Goal: Task Accomplishment & Management: Manage account settings

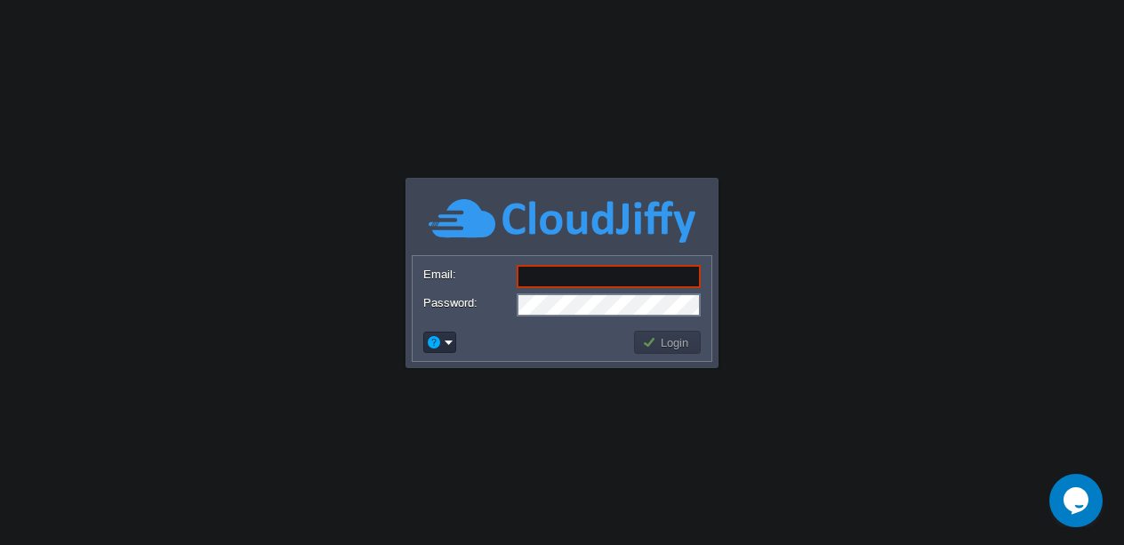
click at [558, 281] on input "Email:" at bounding box center [609, 276] width 184 height 23
paste input "[EMAIL_ADDRESS][DOMAIN_NAME]"
type input "[EMAIL_ADDRESS][DOMAIN_NAME]"
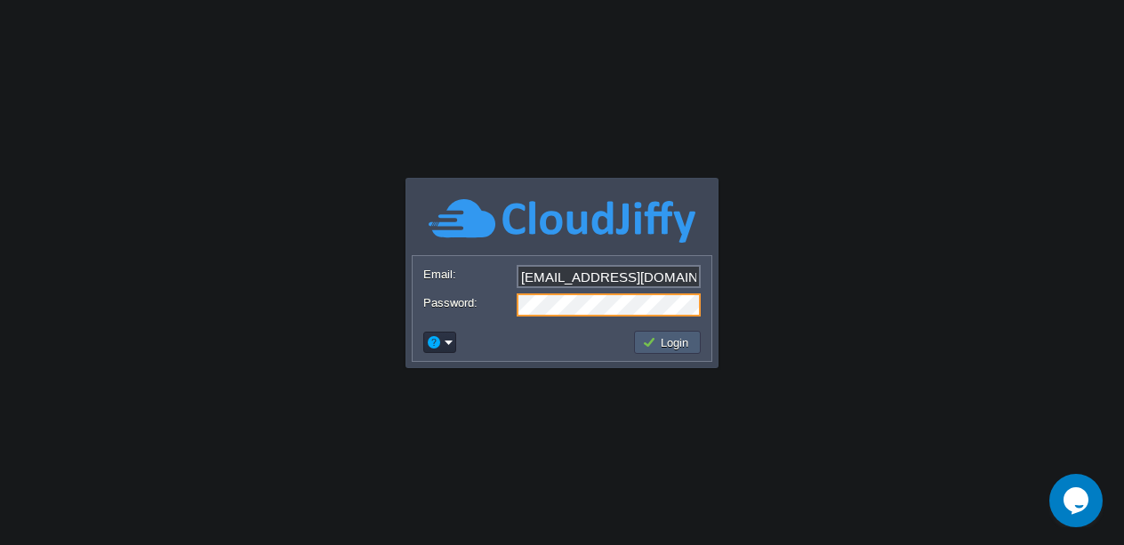
click at [643, 349] on button "Login" at bounding box center [668, 342] width 52 height 16
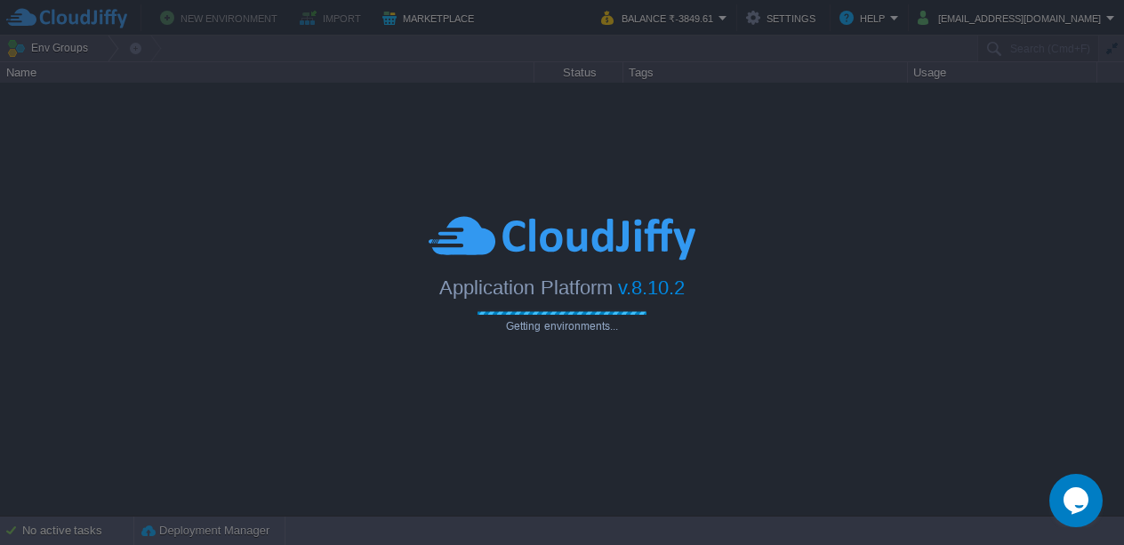
type input "Search (Cmd+F)"
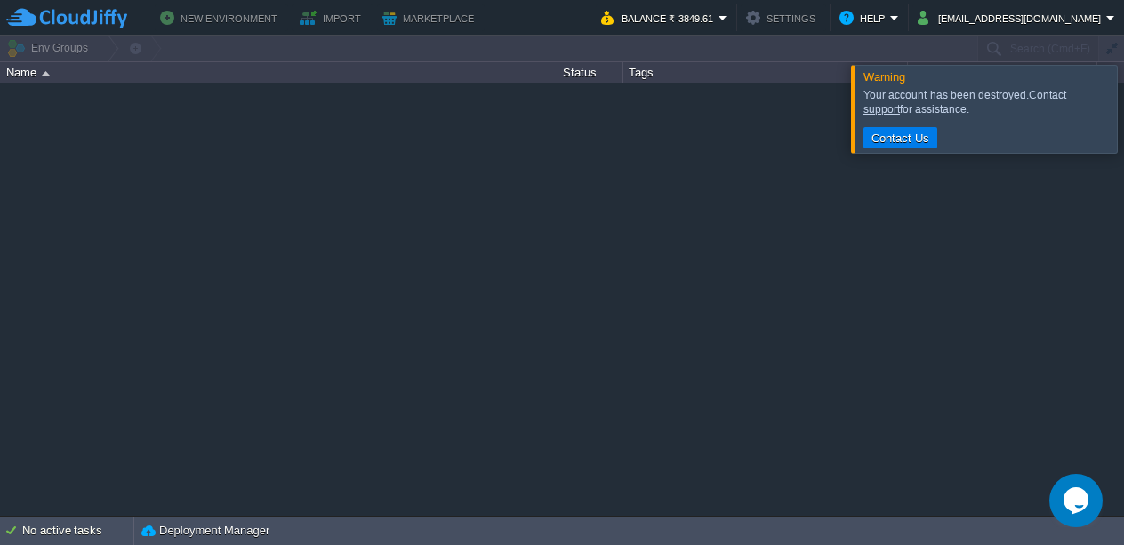
click at [292, 22] on td "Import" at bounding box center [333, 17] width 82 height 27
click at [219, 20] on button "New Environment" at bounding box center [221, 17] width 123 height 21
click at [319, 21] on button "Import" at bounding box center [333, 17] width 67 height 21
click at [382, 19] on button "Marketplace" at bounding box center [430, 17] width 97 height 21
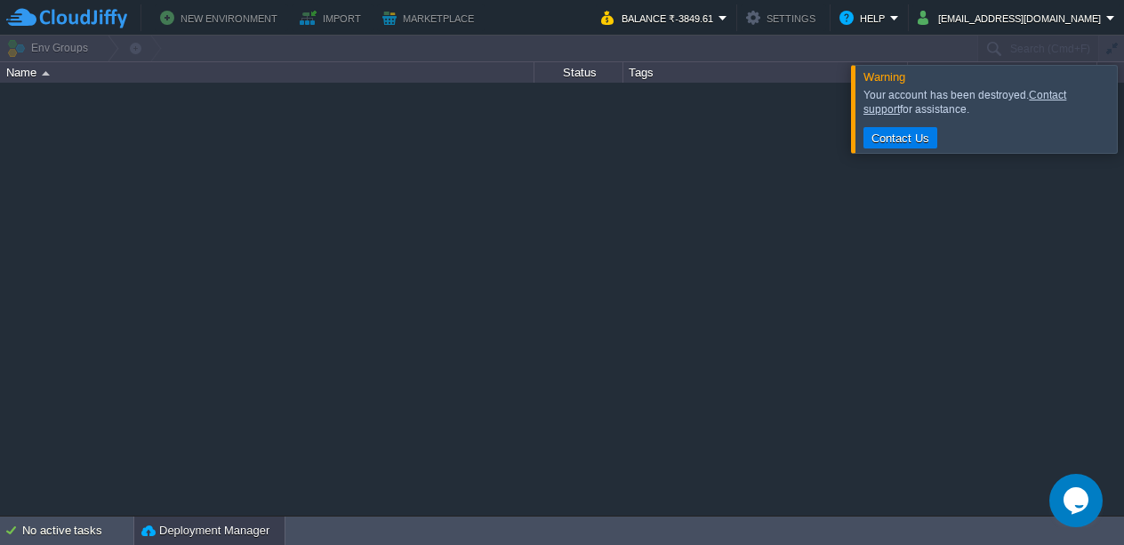
click at [206, 522] on button "Deployment Manager" at bounding box center [205, 531] width 128 height 18
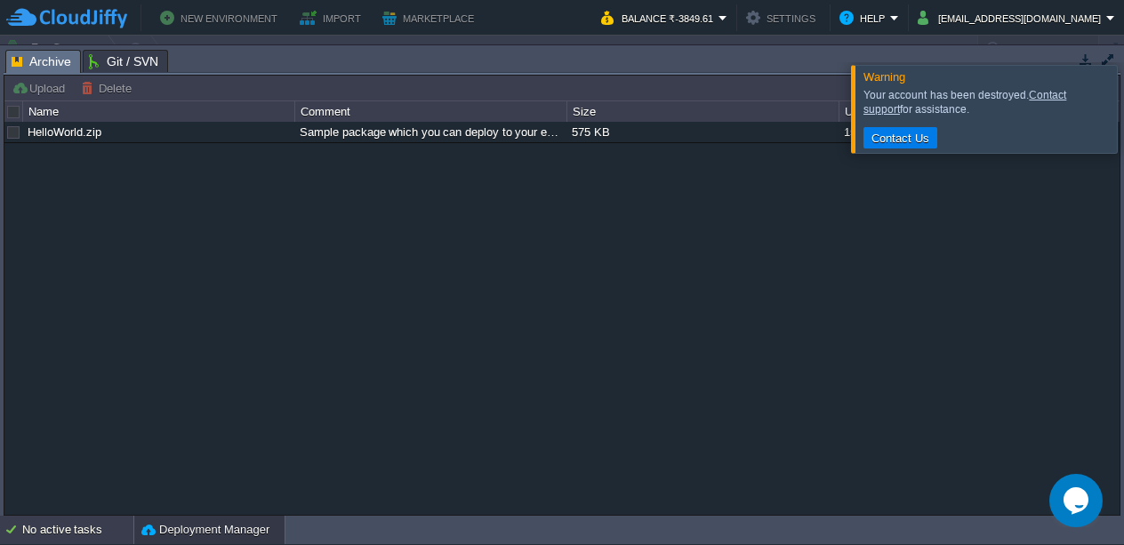
click at [105, 525] on div "No active tasks" at bounding box center [77, 530] width 111 height 28
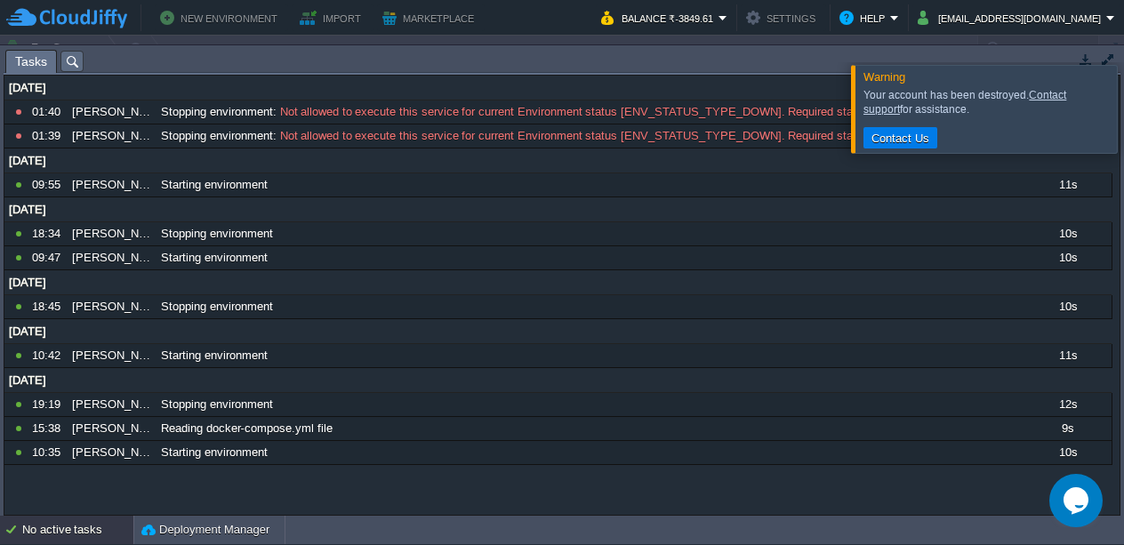
click at [39, 54] on span "Tasks" at bounding box center [31, 62] width 32 height 22
click at [1123, 103] on div at bounding box center [1145, 108] width 0 height 87
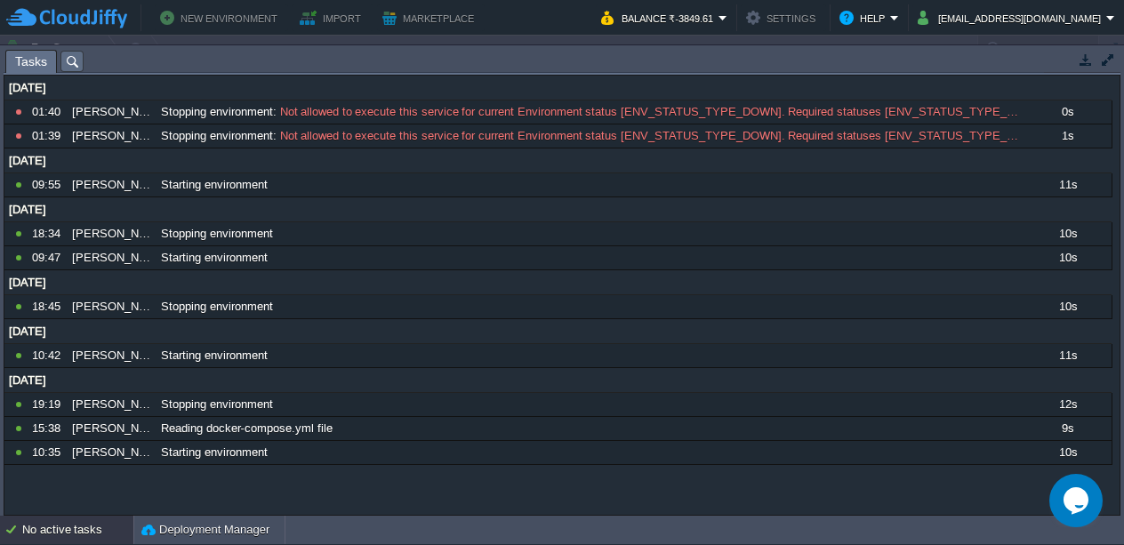
click at [427, 520] on td "No active tasks Deployment Manager" at bounding box center [562, 530] width 1124 height 28
click at [189, 27] on button "New Environment" at bounding box center [221, 17] width 123 height 21
click at [314, 20] on button "Import" at bounding box center [333, 17] width 67 height 21
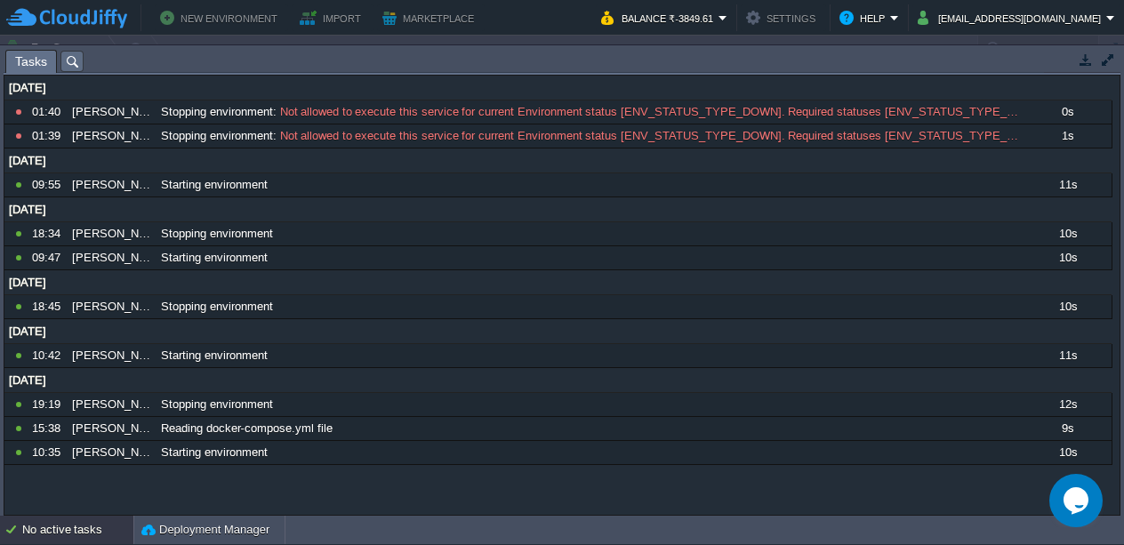
click at [1100, 67] on button "button" at bounding box center [1108, 60] width 16 height 16
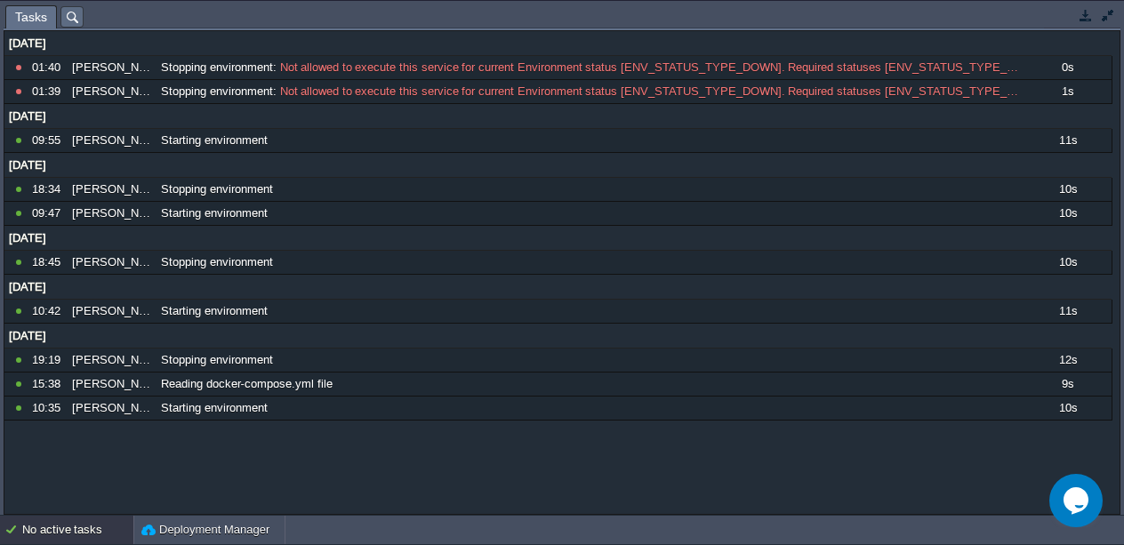
click at [1105, 19] on button "button" at bounding box center [1108, 15] width 16 height 16
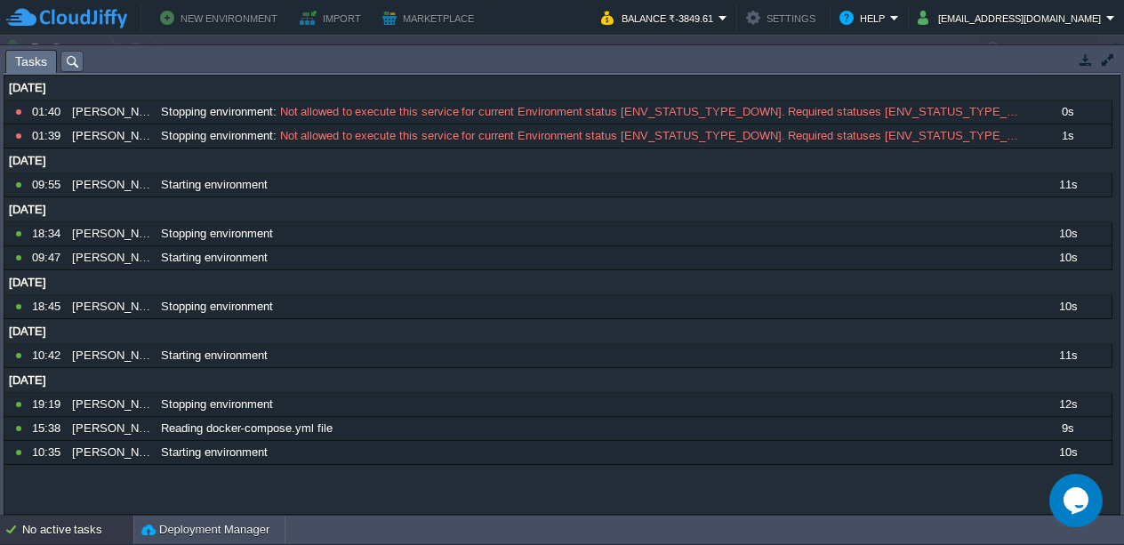
click at [1086, 54] on button "button" at bounding box center [1086, 60] width 16 height 16
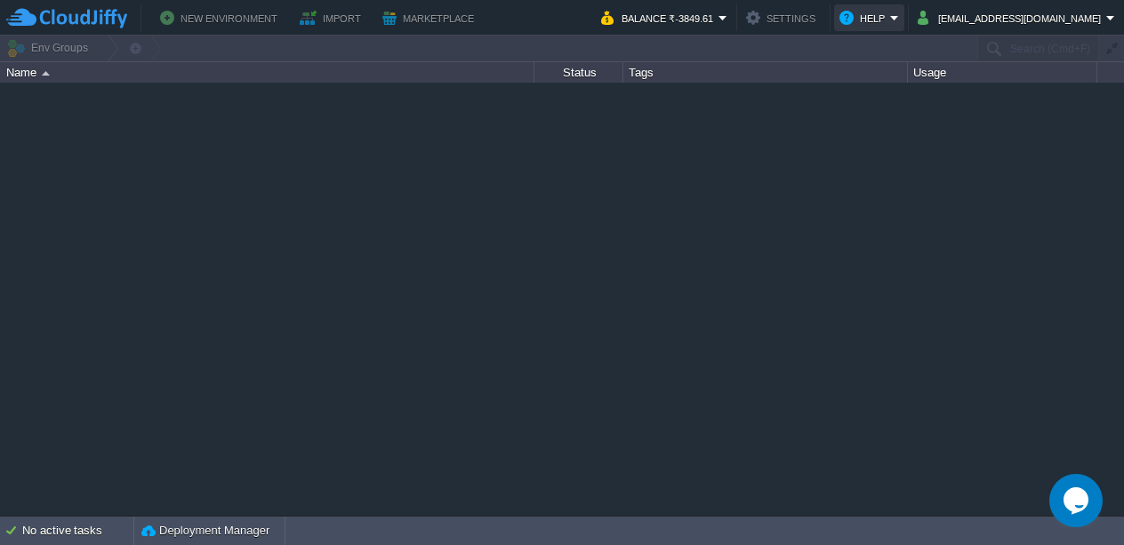
click at [890, 27] on button "Help" at bounding box center [864, 17] width 51 height 21
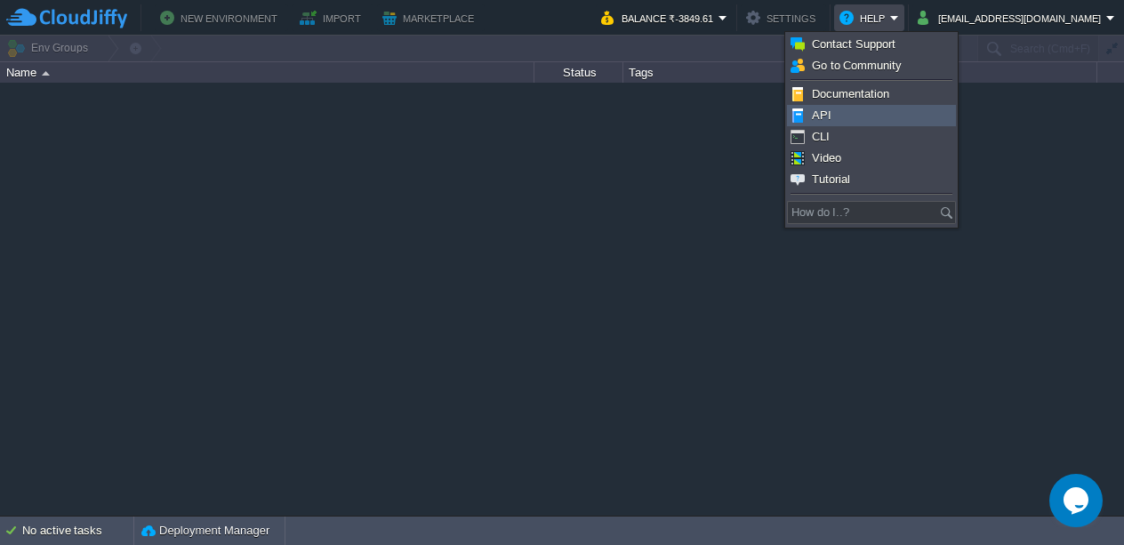
click at [875, 106] on link "API" at bounding box center [871, 116] width 167 height 20
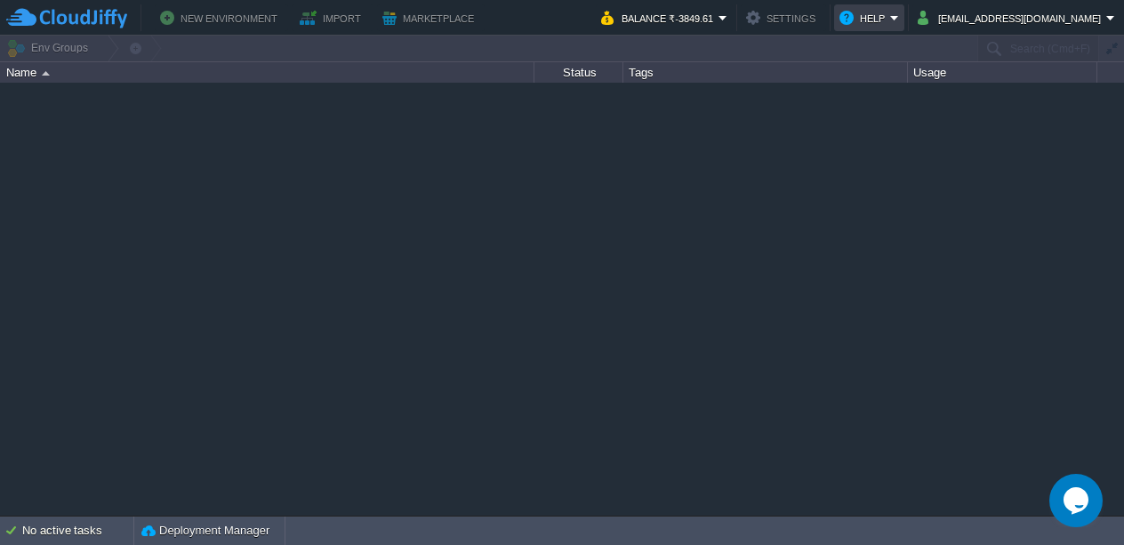
click at [899, 16] on em "Help" at bounding box center [869, 17] width 60 height 21
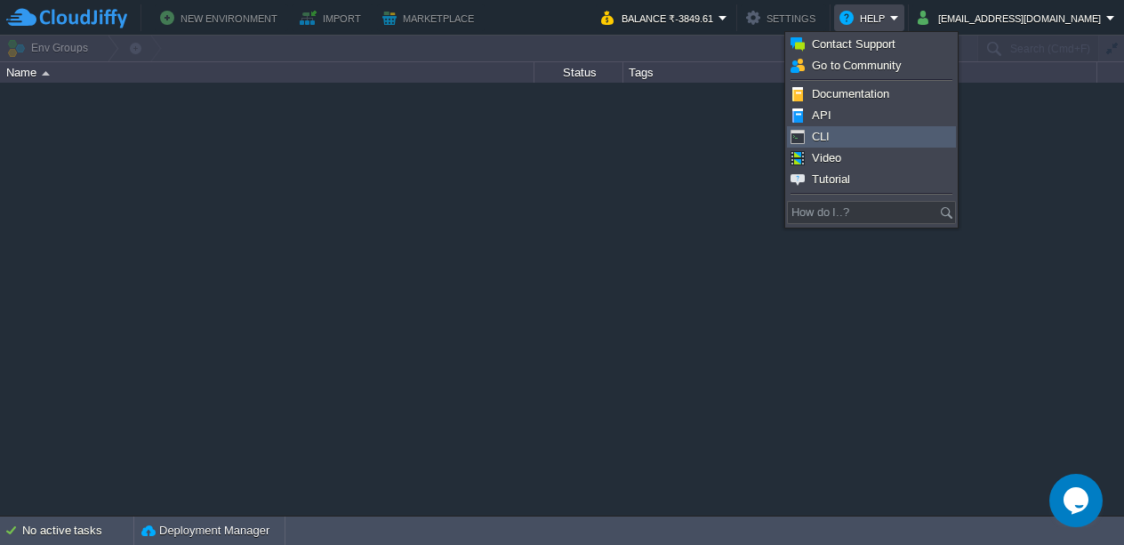
click at [897, 129] on link "CLI" at bounding box center [871, 137] width 167 height 20
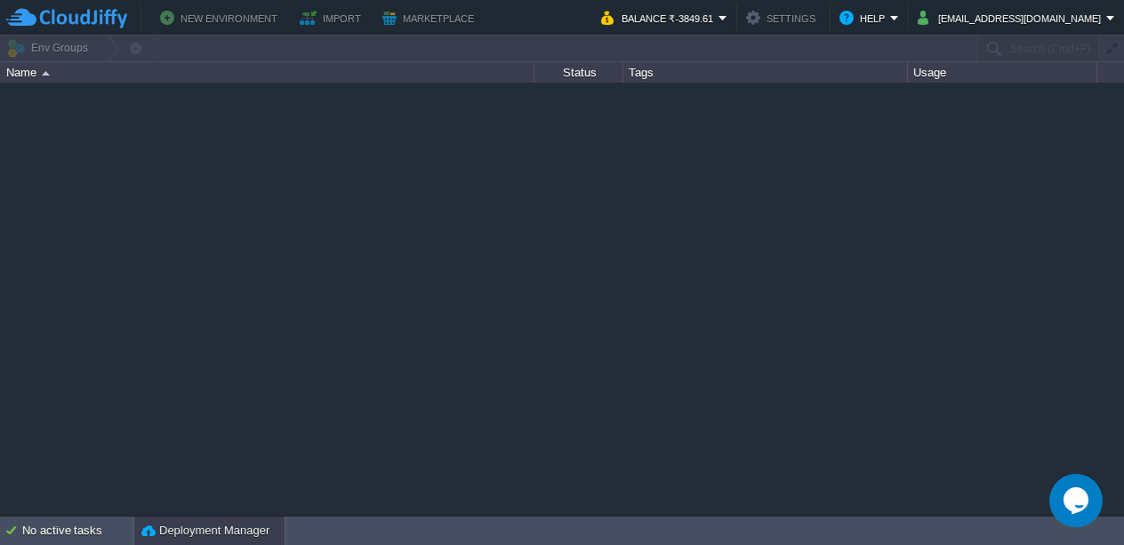
click at [233, 531] on button "Deployment Manager" at bounding box center [205, 531] width 128 height 18
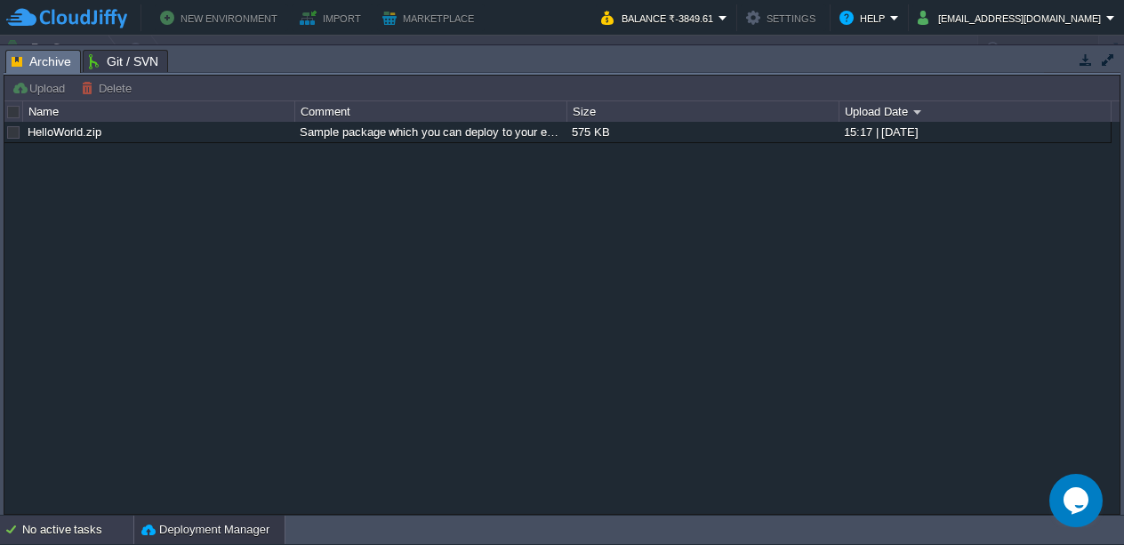
click at [120, 529] on div "No active tasks" at bounding box center [77, 530] width 111 height 28
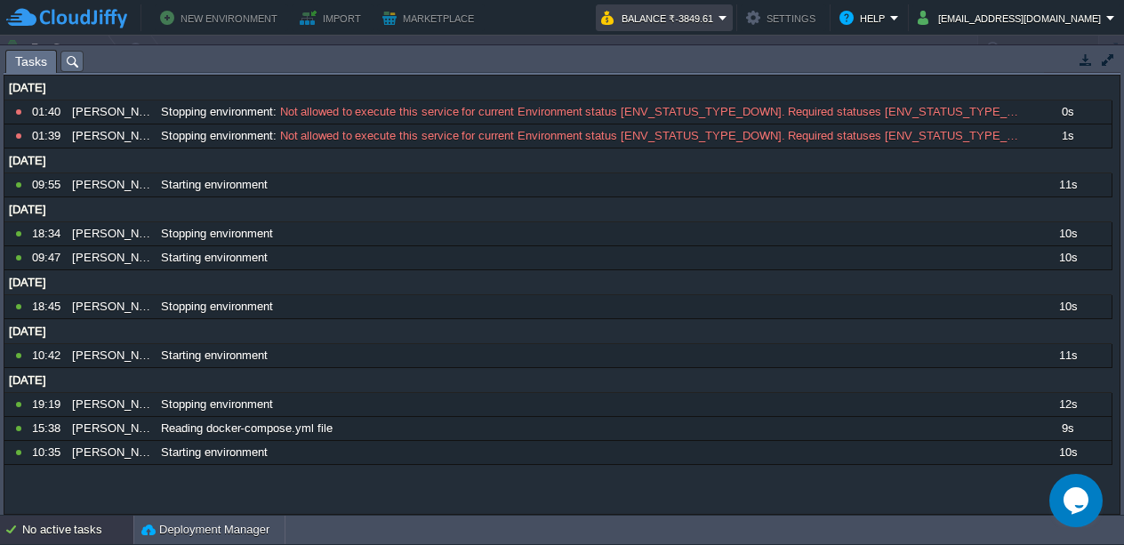
click at [727, 21] on em "Balance ₹-3849.61" at bounding box center [664, 17] width 126 height 21
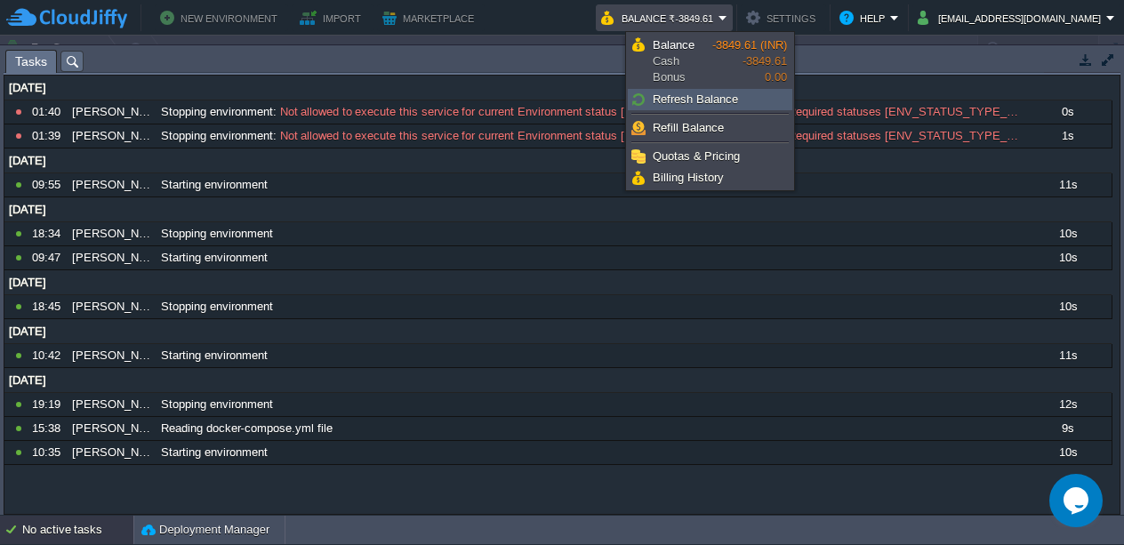
click at [725, 94] on span "Refresh Balance" at bounding box center [695, 98] width 85 height 13
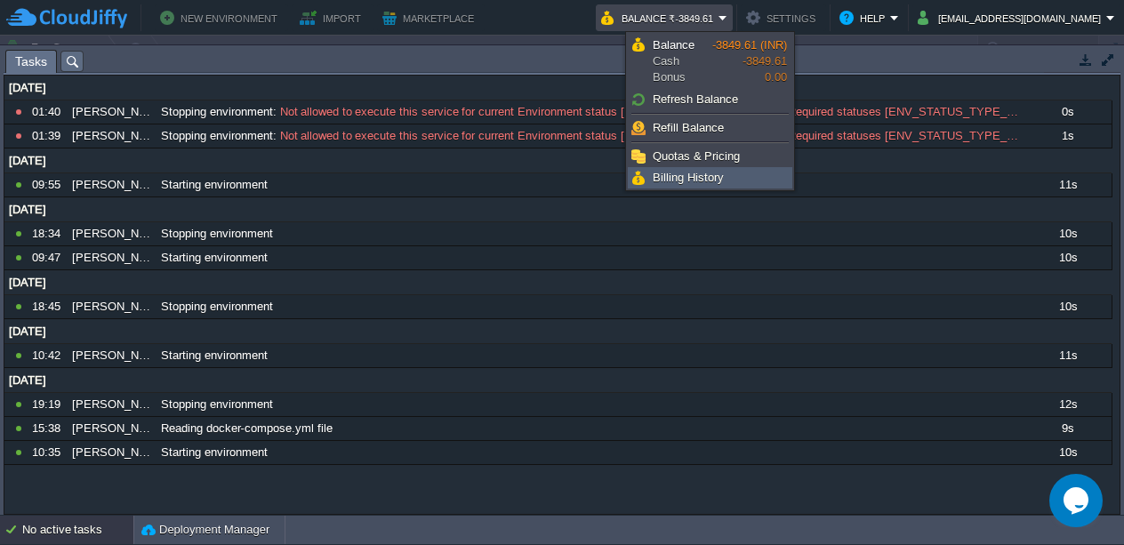
click at [700, 182] on span "Billing History" at bounding box center [688, 177] width 71 height 13
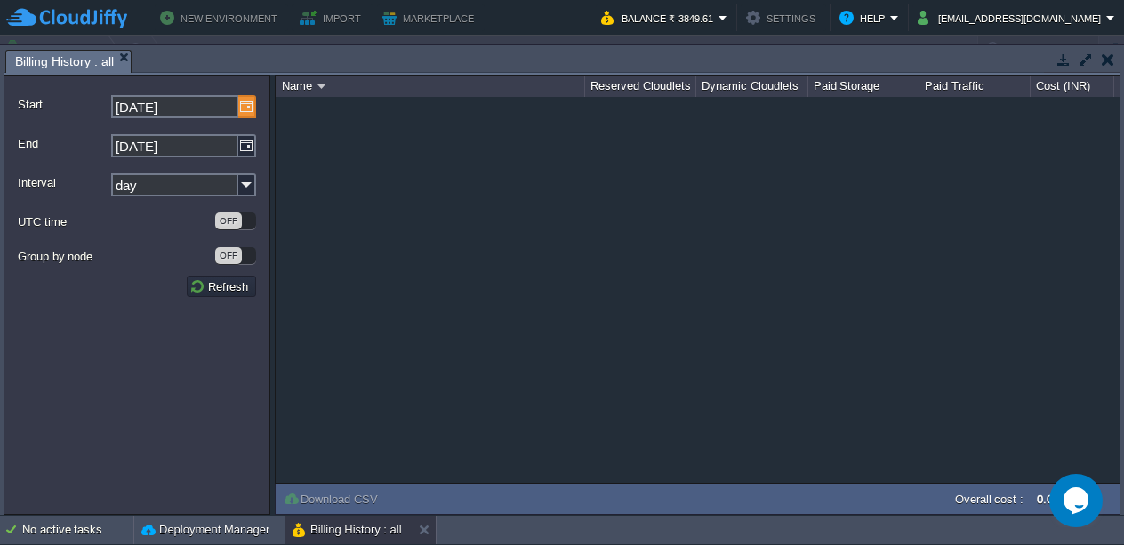
click at [253, 113] on img at bounding box center [247, 106] width 18 height 23
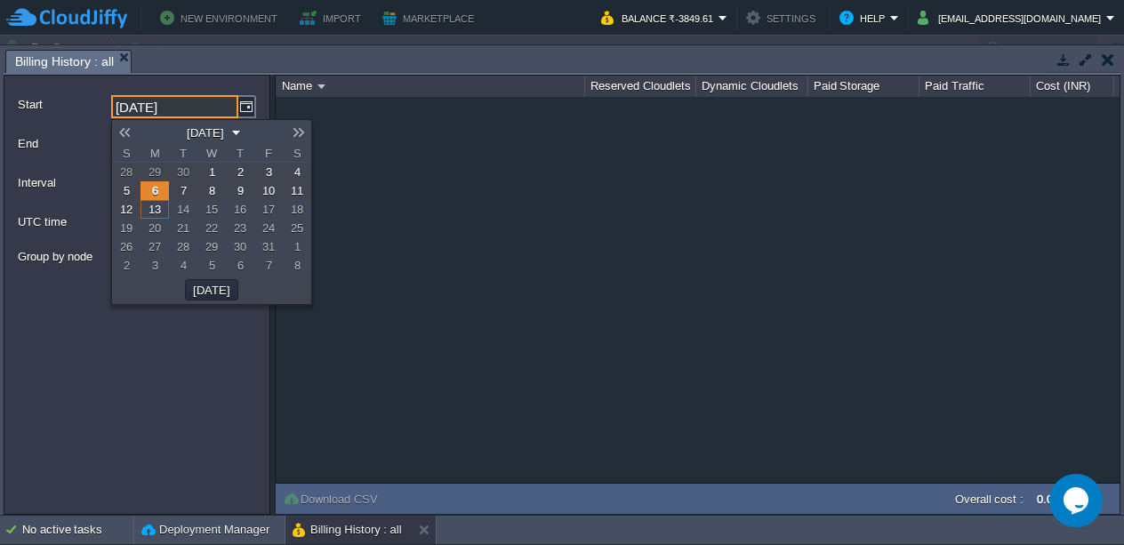
click at [241, 131] on em "[DATE]" at bounding box center [211, 132] width 60 height 16
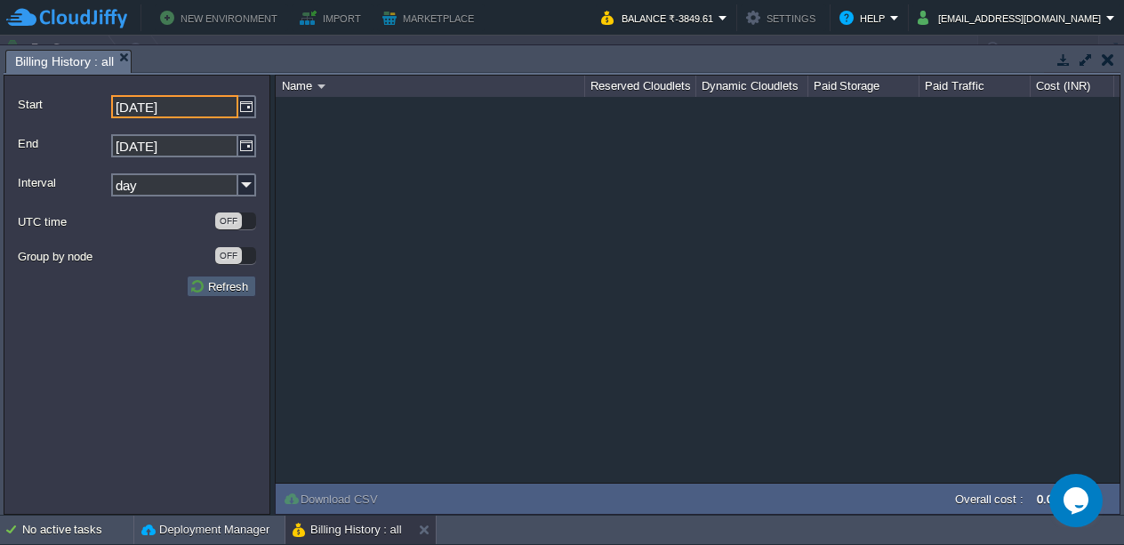
click at [231, 288] on button "Refresh" at bounding box center [221, 286] width 64 height 16
click at [216, 111] on input "[DATE]" at bounding box center [174, 106] width 127 height 23
click at [249, 112] on img at bounding box center [247, 106] width 18 height 23
click at [213, 113] on input "[DATE]" at bounding box center [174, 106] width 127 height 23
type input "[DATE]"
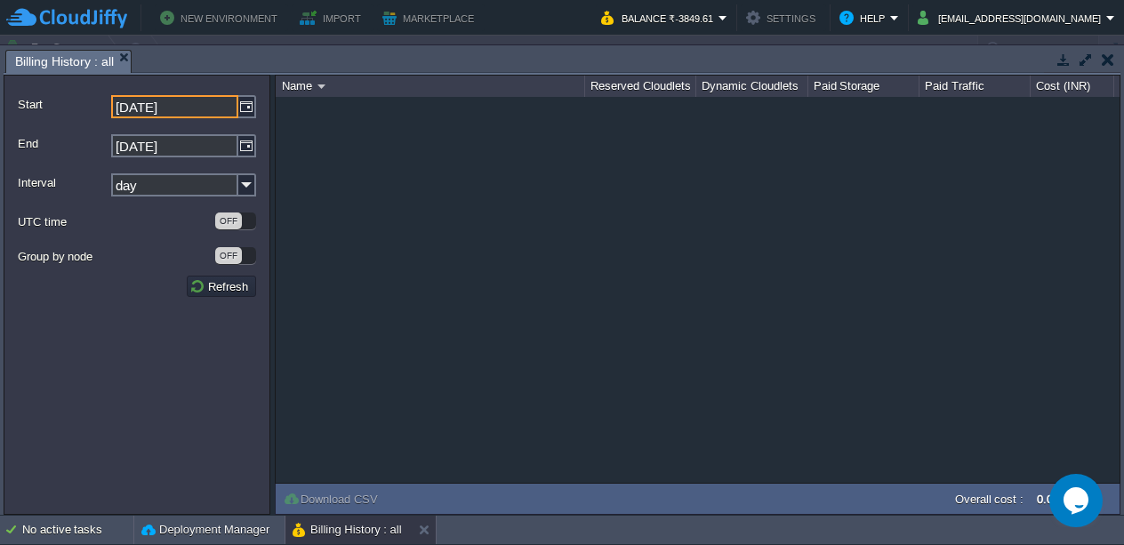
click at [351, 205] on div "NaN.00" at bounding box center [698, 290] width 844 height 386
click at [733, 20] on td "Balance ₹-3849.61" at bounding box center [664, 17] width 137 height 27
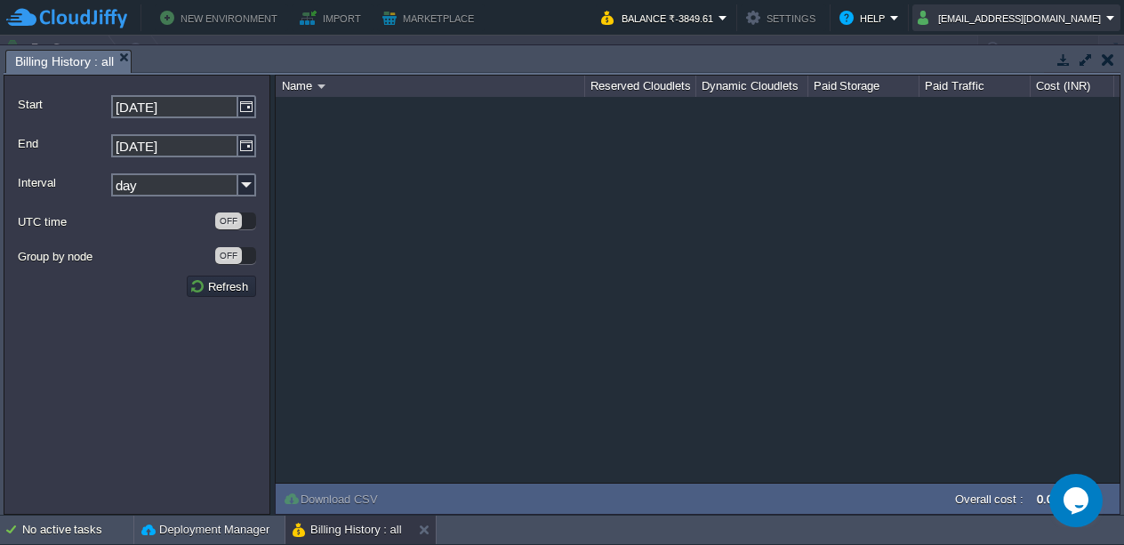
click at [1060, 24] on button "[EMAIL_ADDRESS][DOMAIN_NAME]" at bounding box center [1012, 17] width 189 height 21
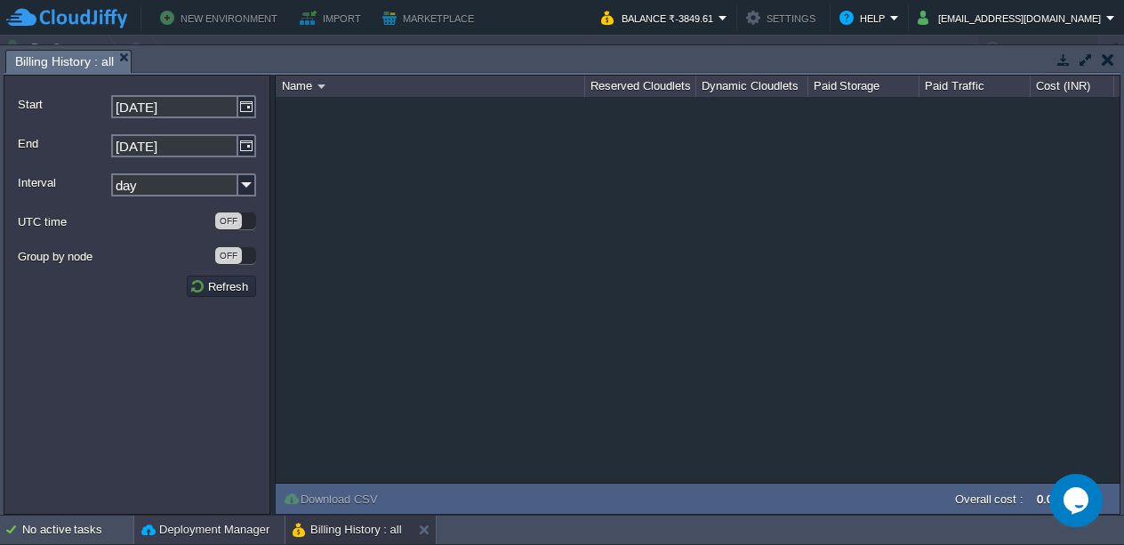
click at [162, 532] on button "Deployment Manager" at bounding box center [205, 530] width 128 height 18
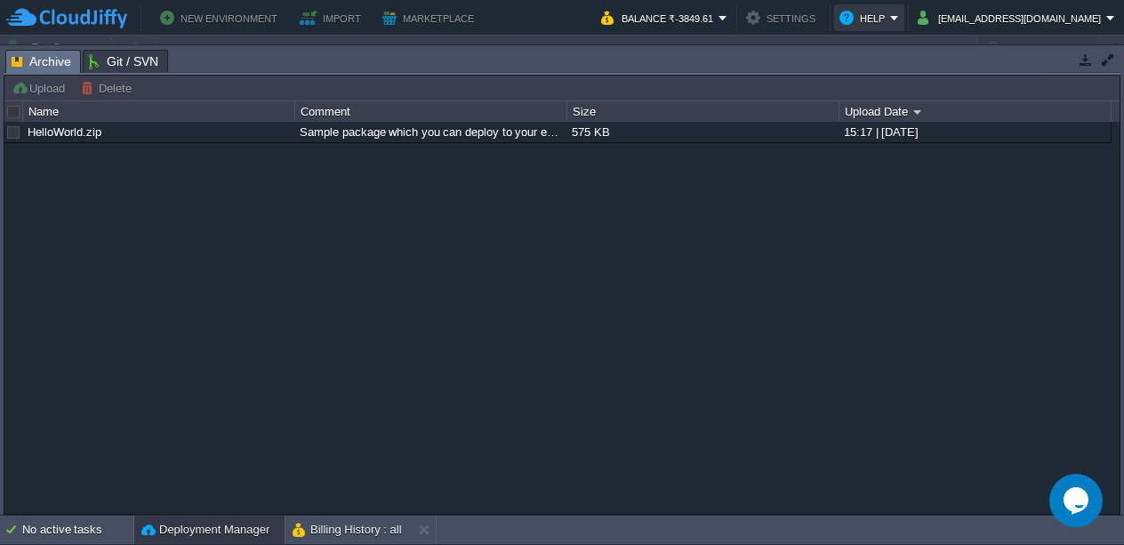
click at [890, 22] on button "Help" at bounding box center [864, 17] width 51 height 21
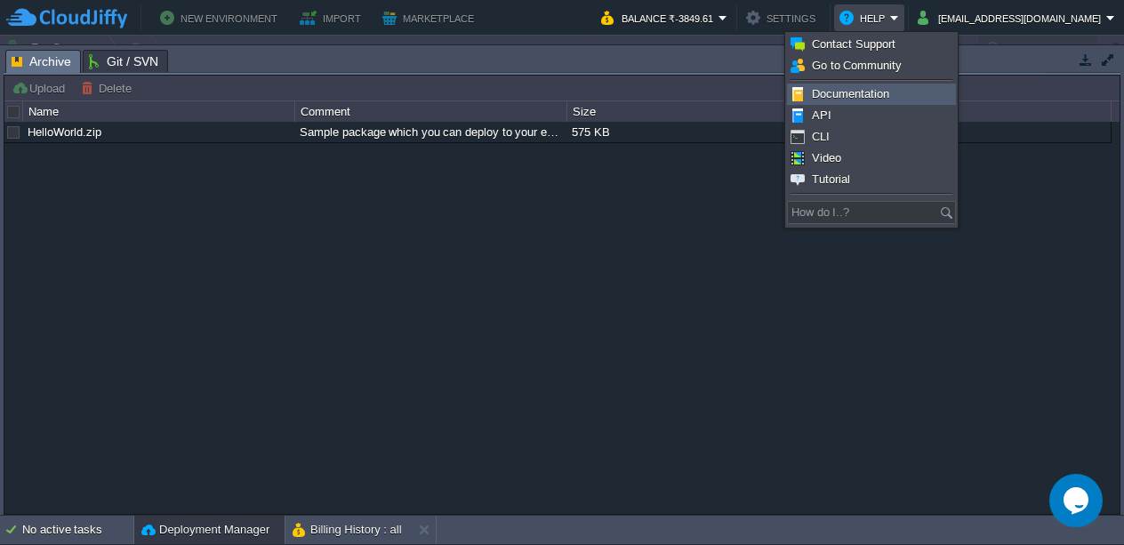
click at [914, 87] on link "Documentation" at bounding box center [871, 94] width 167 height 20
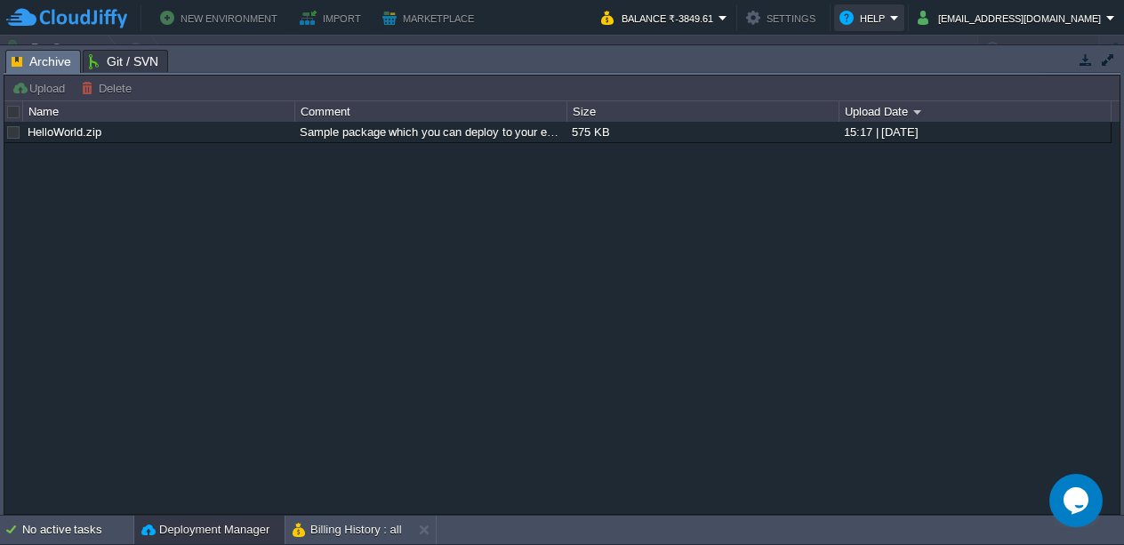
click at [890, 22] on button "Help" at bounding box center [864, 17] width 51 height 21
click at [821, 14] on button "Settings" at bounding box center [783, 17] width 75 height 21
click at [890, 24] on button "Help" at bounding box center [864, 17] width 51 height 21
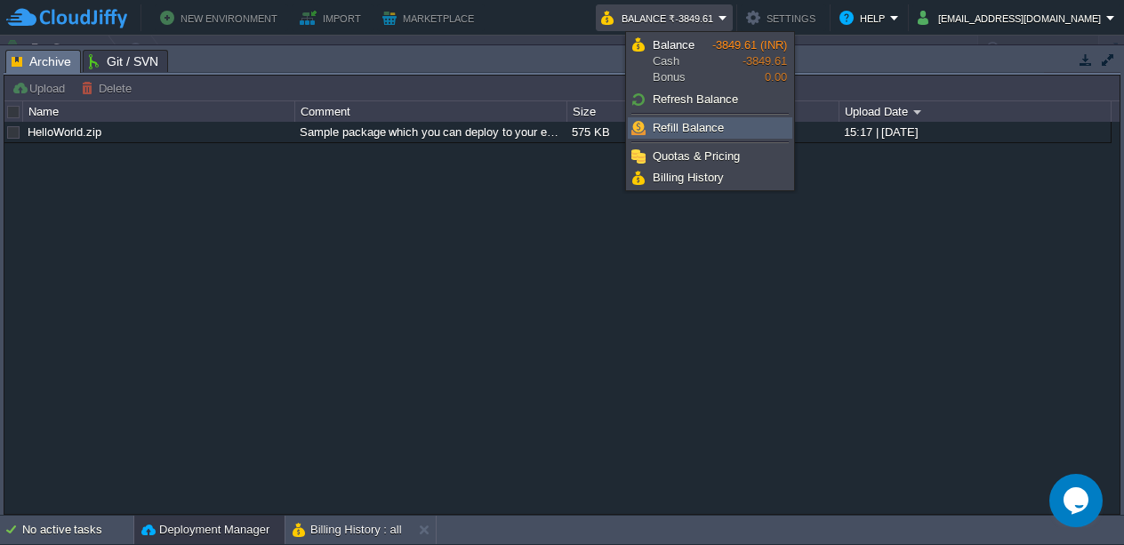
click at [758, 120] on link "Refill Balance" at bounding box center [710, 128] width 163 height 20
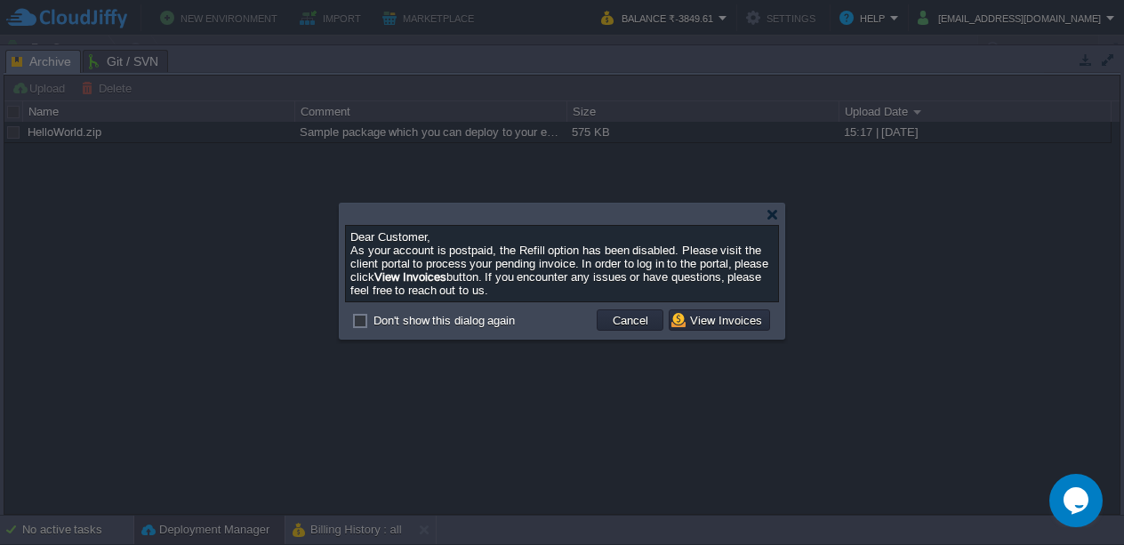
click at [772, 224] on div at bounding box center [562, 214] width 434 height 21
click at [774, 221] on div at bounding box center [772, 214] width 13 height 13
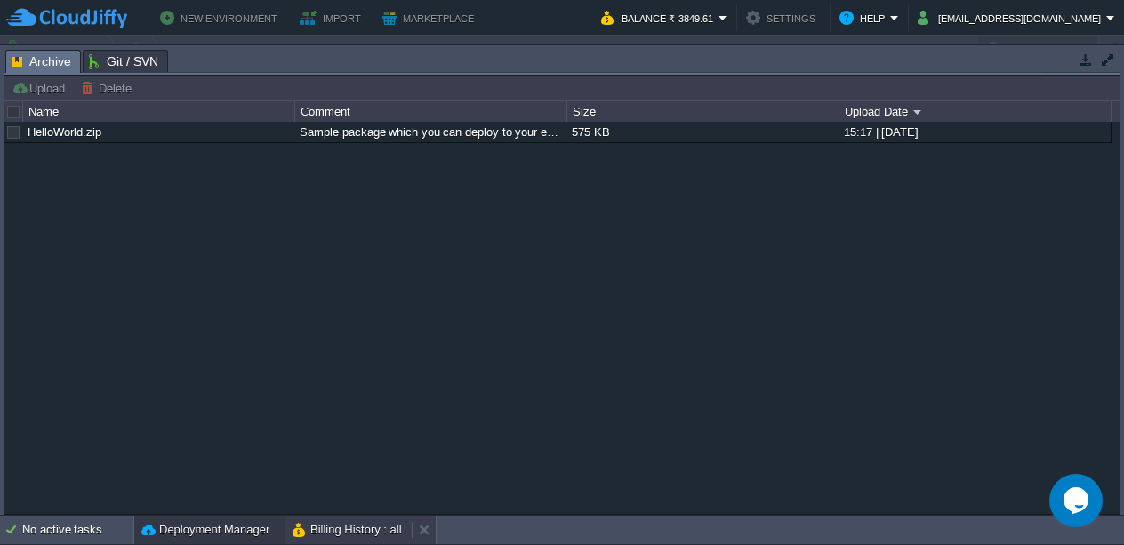
click at [390, 525] on button "Billing History : all" at bounding box center [347, 530] width 109 height 18
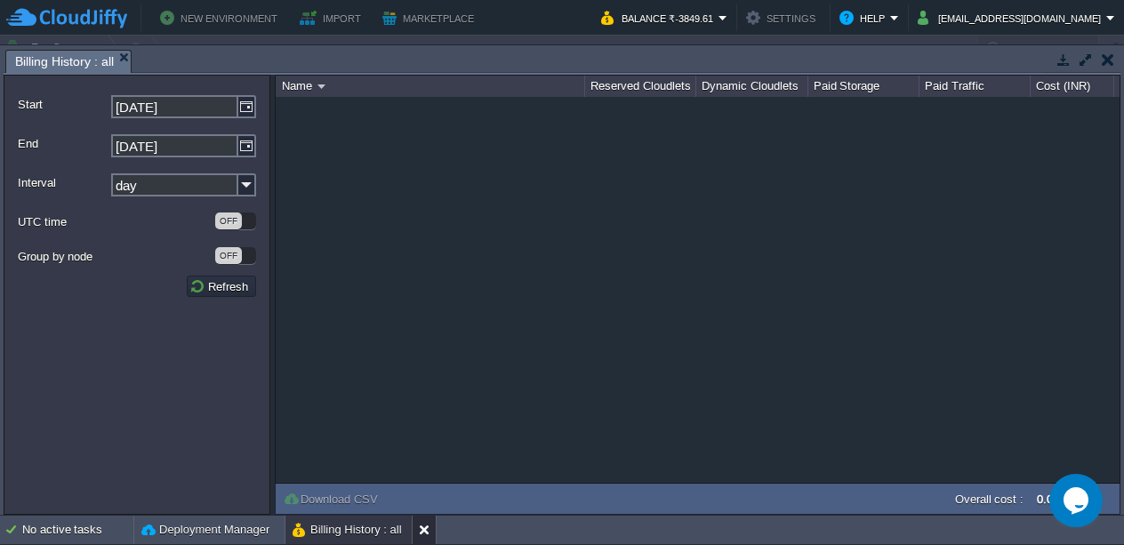
click at [430, 532] on button at bounding box center [428, 530] width 18 height 18
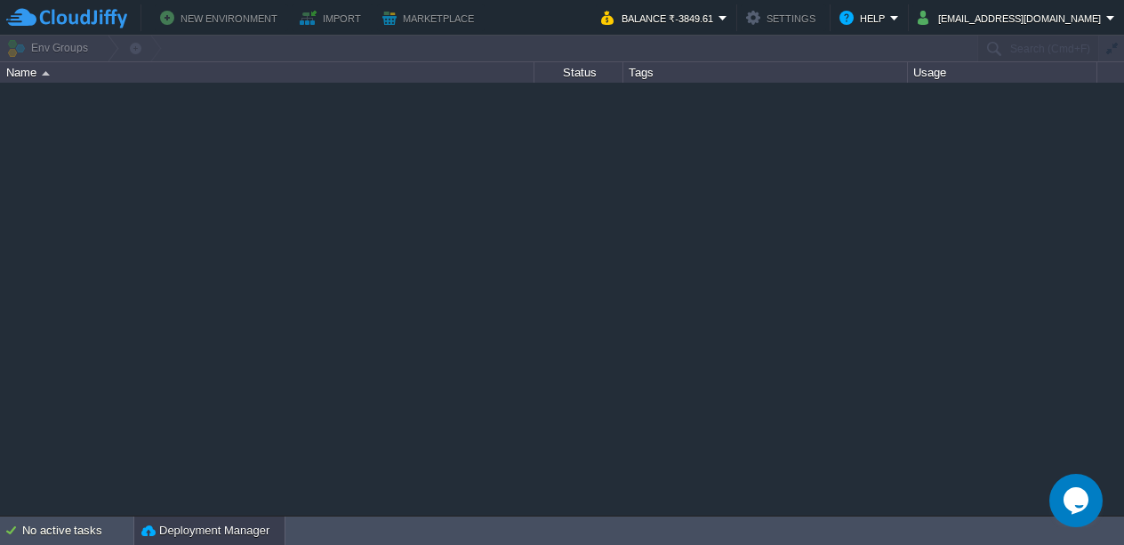
click at [254, 532] on button "Deployment Manager" at bounding box center [205, 531] width 128 height 18
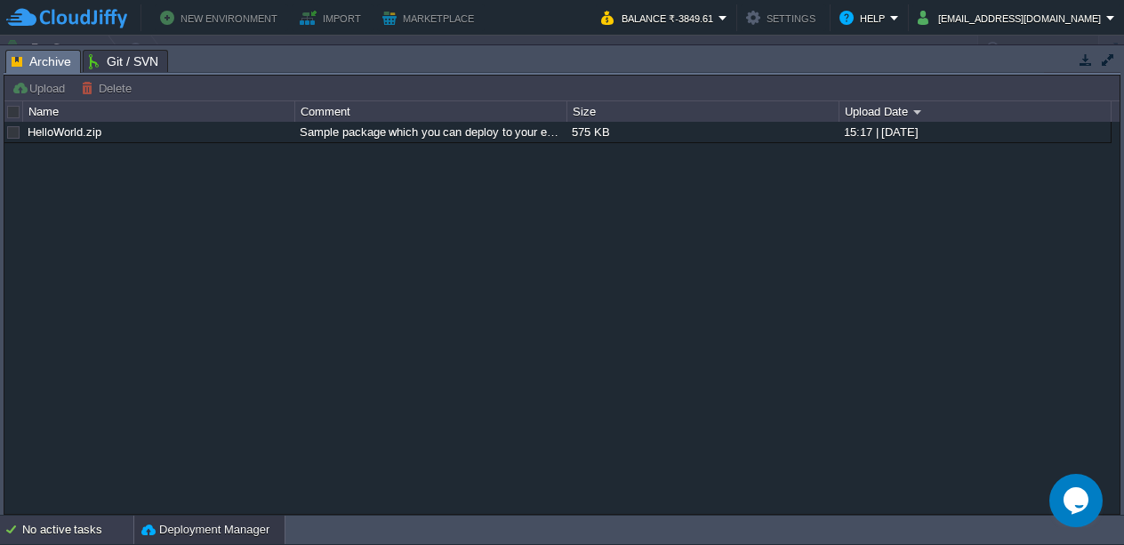
click at [114, 529] on div "No active tasks" at bounding box center [77, 530] width 111 height 28
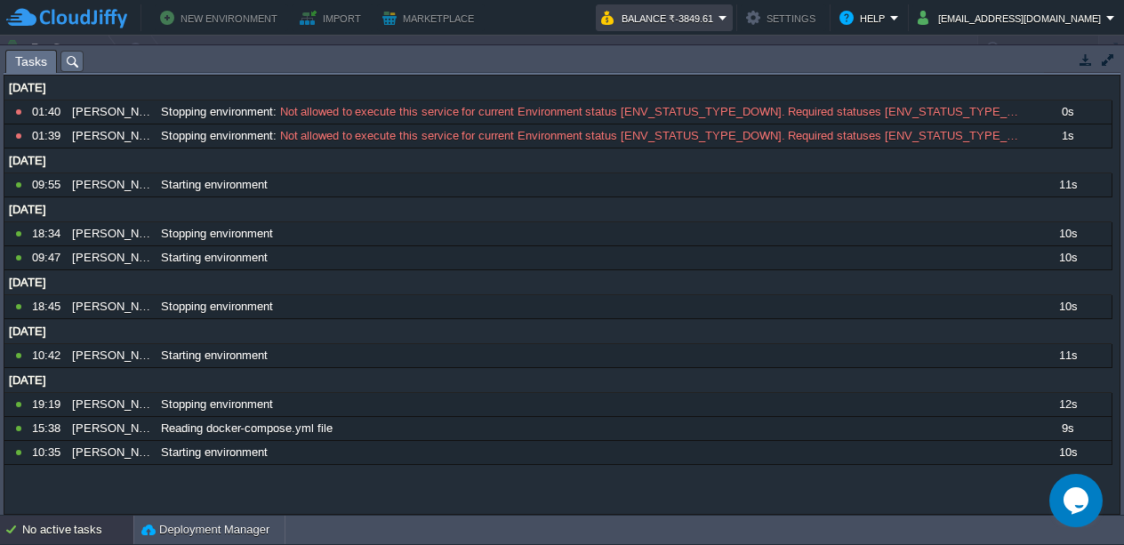
click at [727, 18] on em "Balance ₹-3849.61" at bounding box center [664, 17] width 126 height 21
click at [935, 41] on div at bounding box center [562, 49] width 1124 height 26
click at [890, 20] on button "Help" at bounding box center [864, 17] width 51 height 21
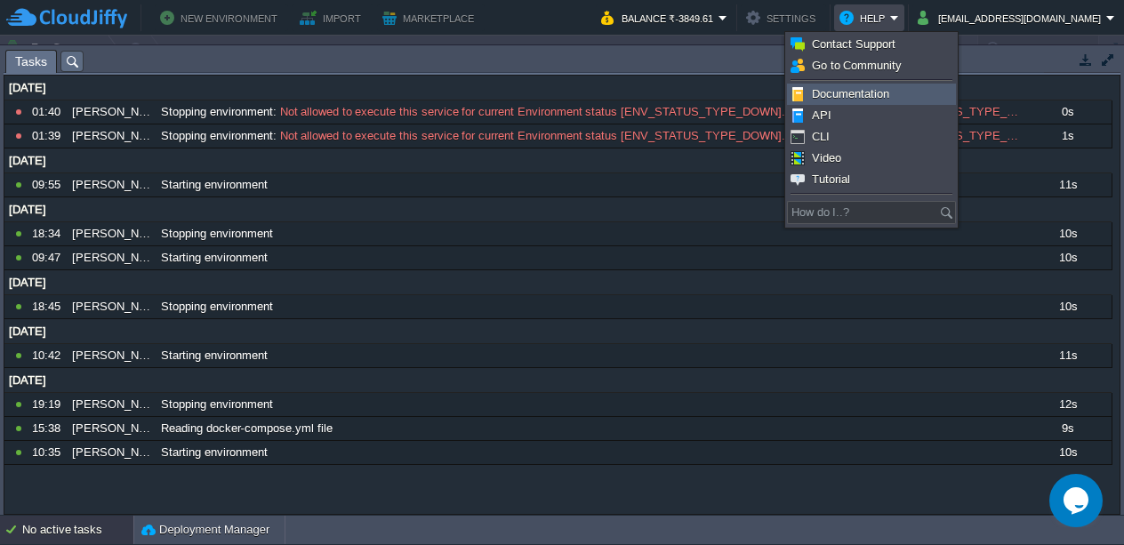
click at [908, 94] on link "Documentation" at bounding box center [871, 94] width 167 height 20
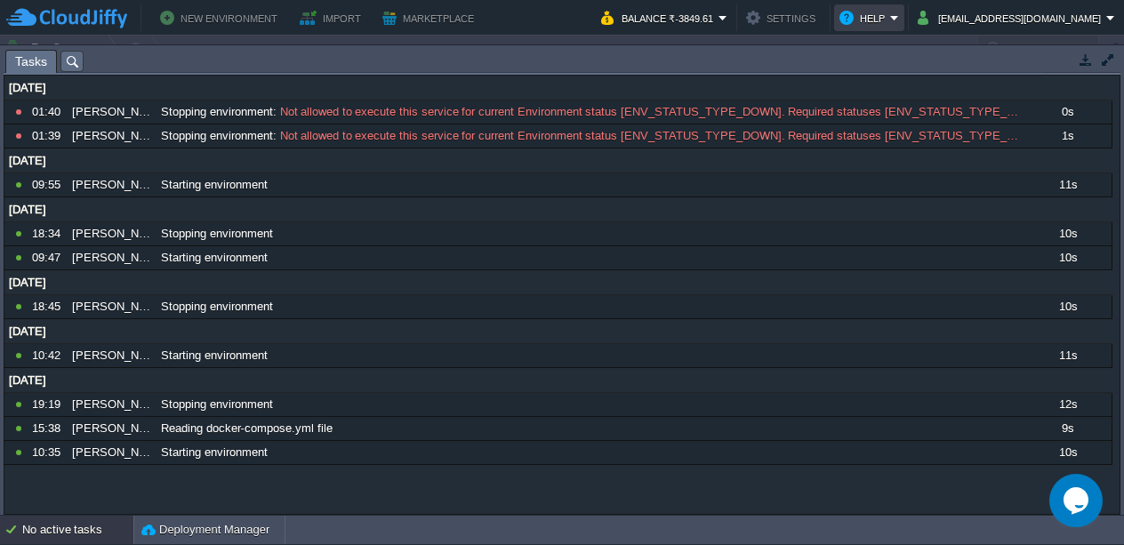
click at [890, 12] on button "Help" at bounding box center [864, 17] width 51 height 21
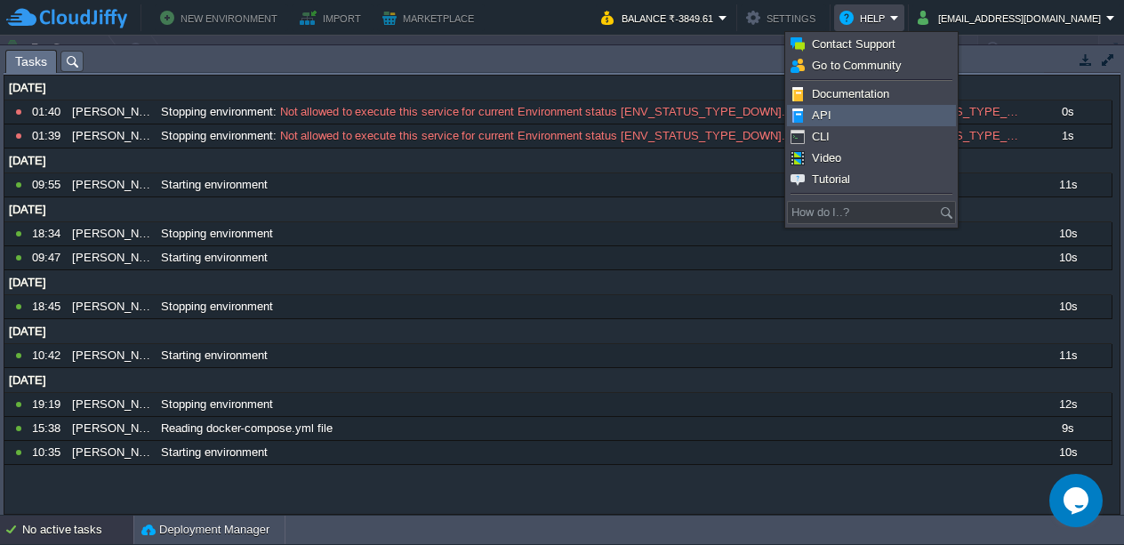
click at [878, 113] on link "API" at bounding box center [871, 116] width 167 height 20
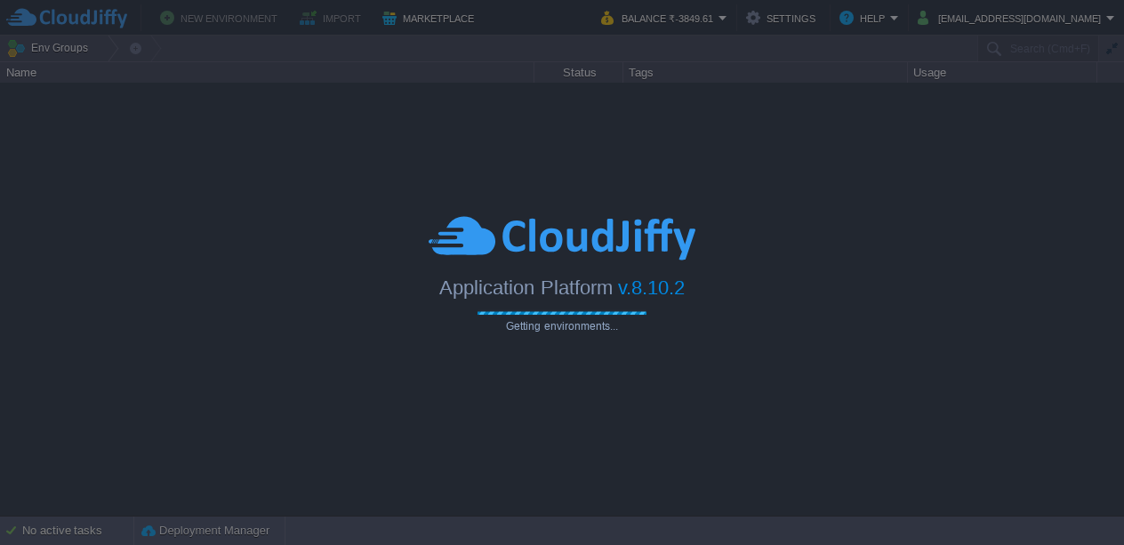
type input "Search (Cmd+F)"
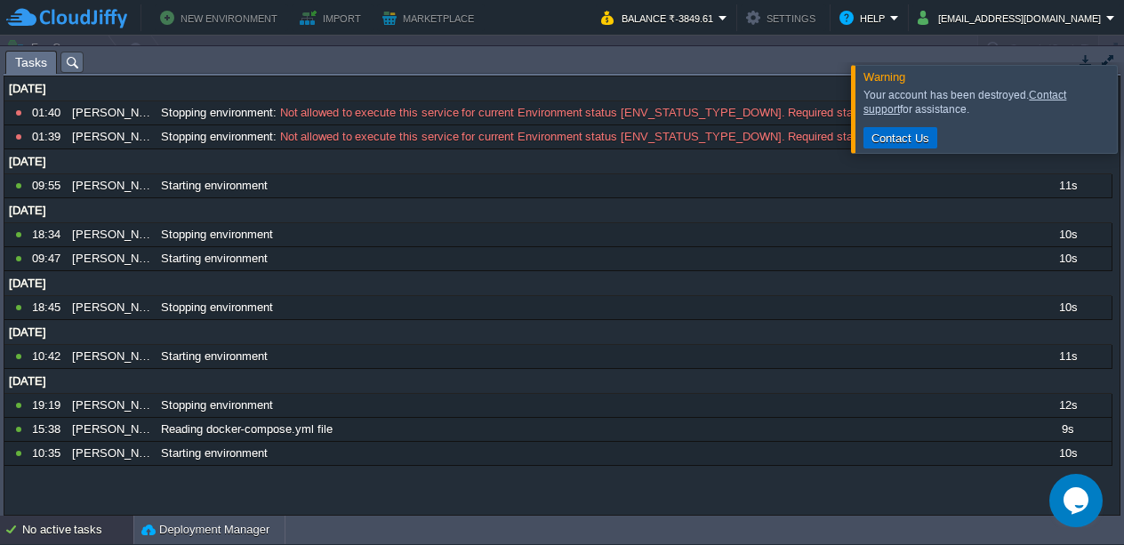
click at [910, 145] on button "Contact Us" at bounding box center [900, 138] width 68 height 16
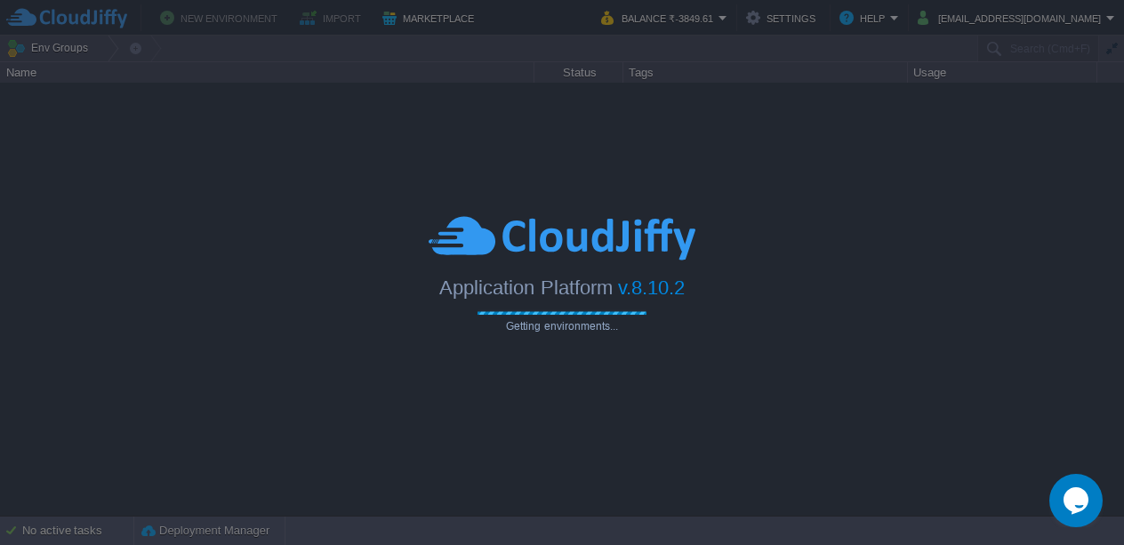
type input "Search (Cmd+F)"
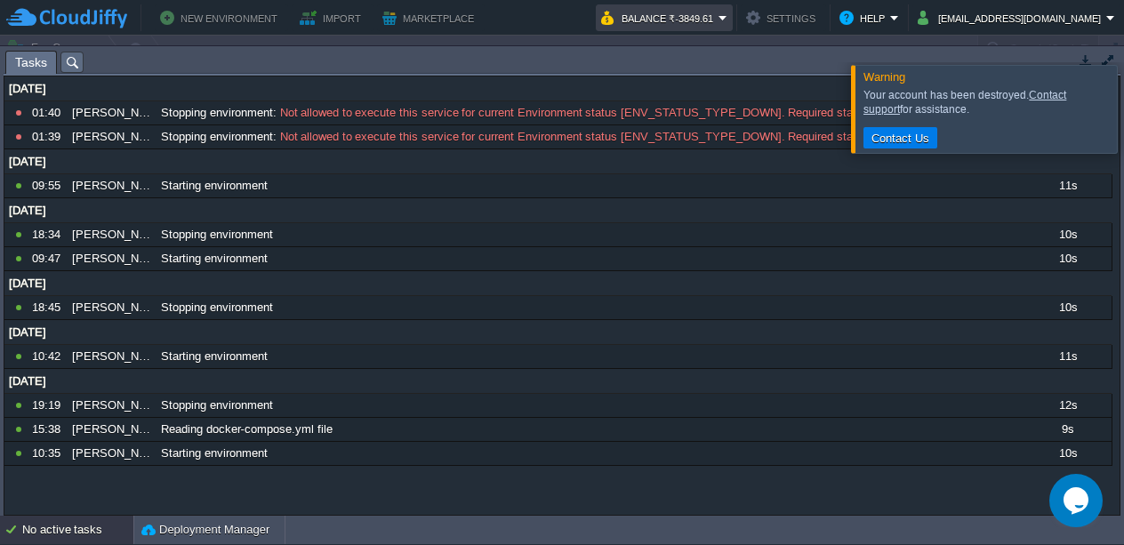
click at [718, 20] on button "Balance ₹-3849.61" at bounding box center [659, 17] width 117 height 21
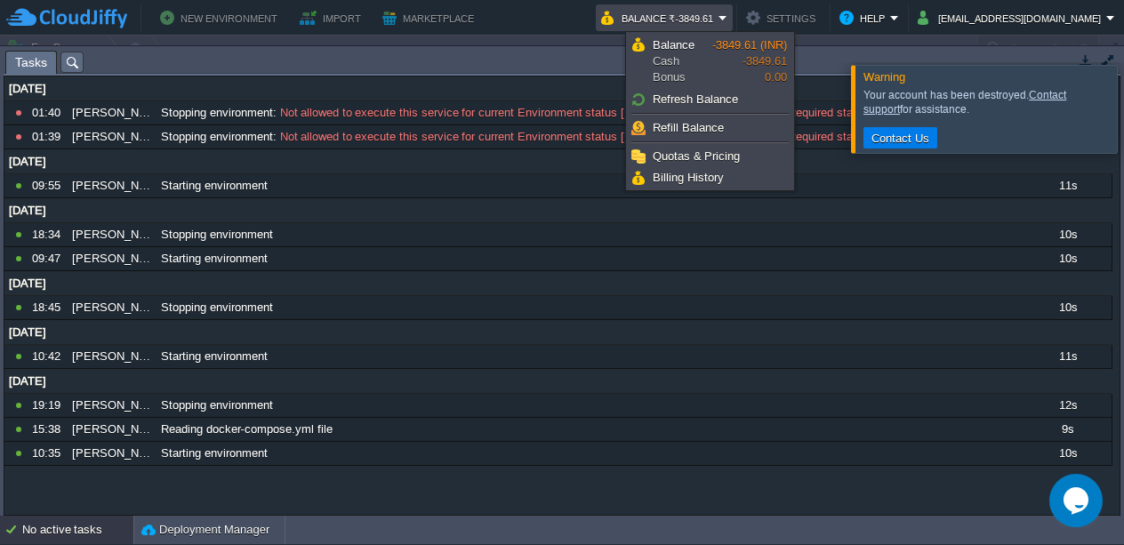
drag, startPoint x: 728, startPoint y: 115, endPoint x: 725, endPoint y: 124, distance: 9.6
click at [727, 116] on ul "Balance Cash Bonus -3849.61 (INR) -3849.61 0.00 Refresh Balance Refill Balance …" at bounding box center [710, 111] width 168 height 158
click at [725, 124] on link "Refill Balance" at bounding box center [710, 128] width 163 height 20
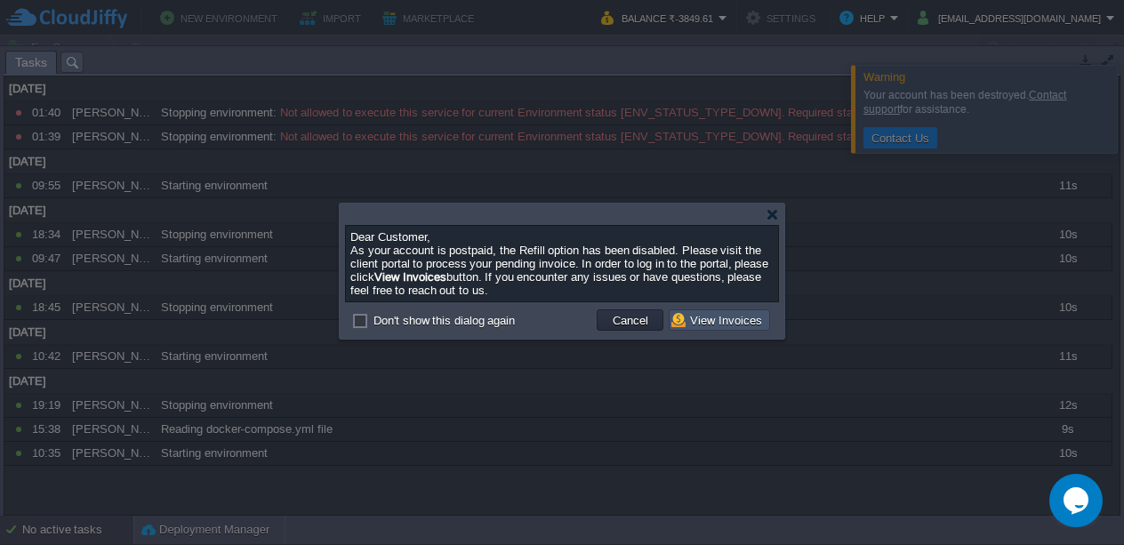
click at [693, 324] on button "View Invoices" at bounding box center [719, 320] width 96 height 16
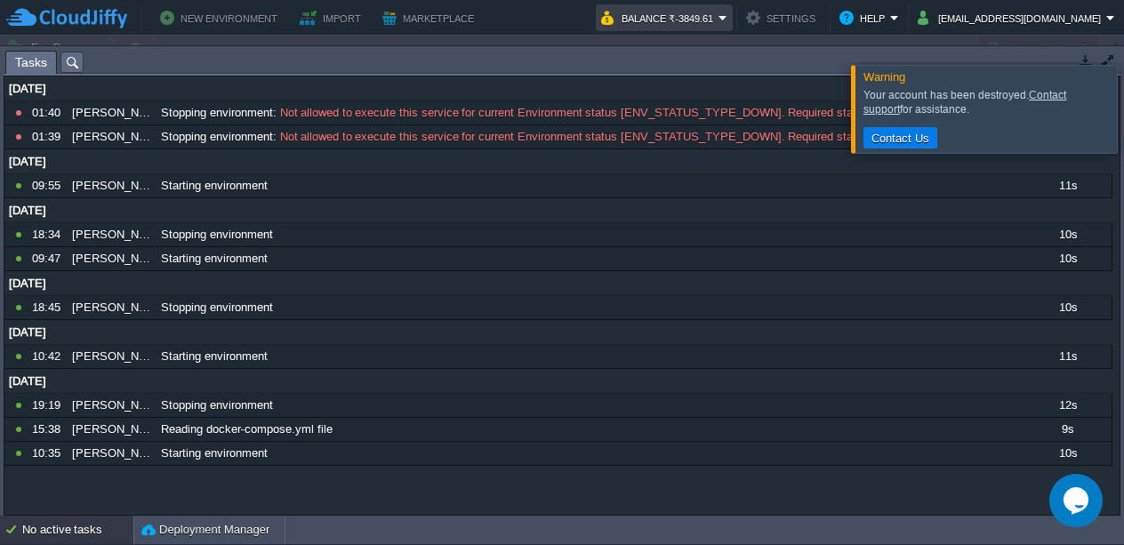
click at [733, 29] on td "Balance ₹-3849.61" at bounding box center [664, 17] width 137 height 27
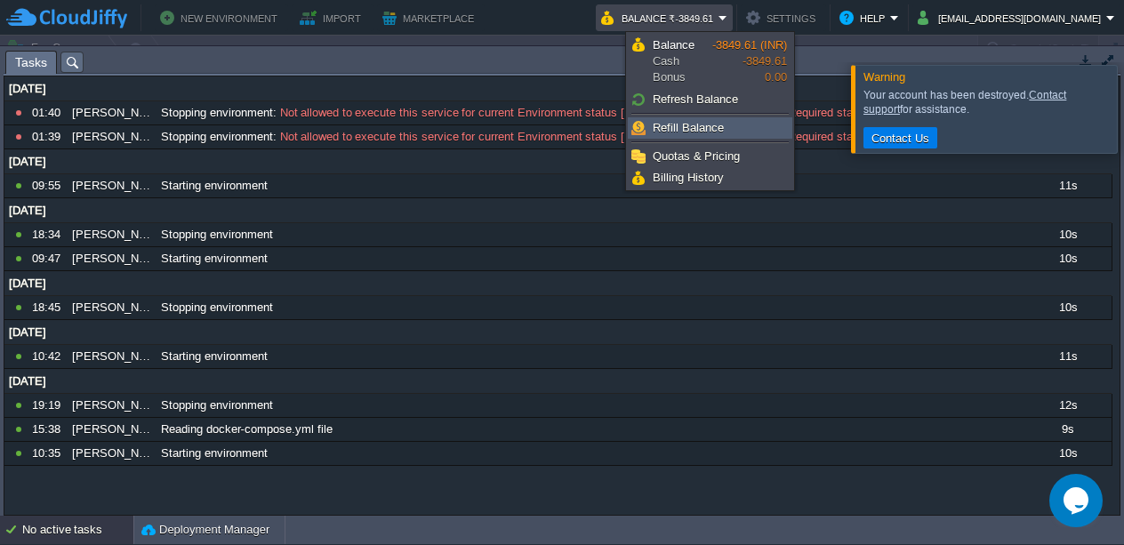
click at [729, 131] on link "Refill Balance" at bounding box center [710, 128] width 163 height 20
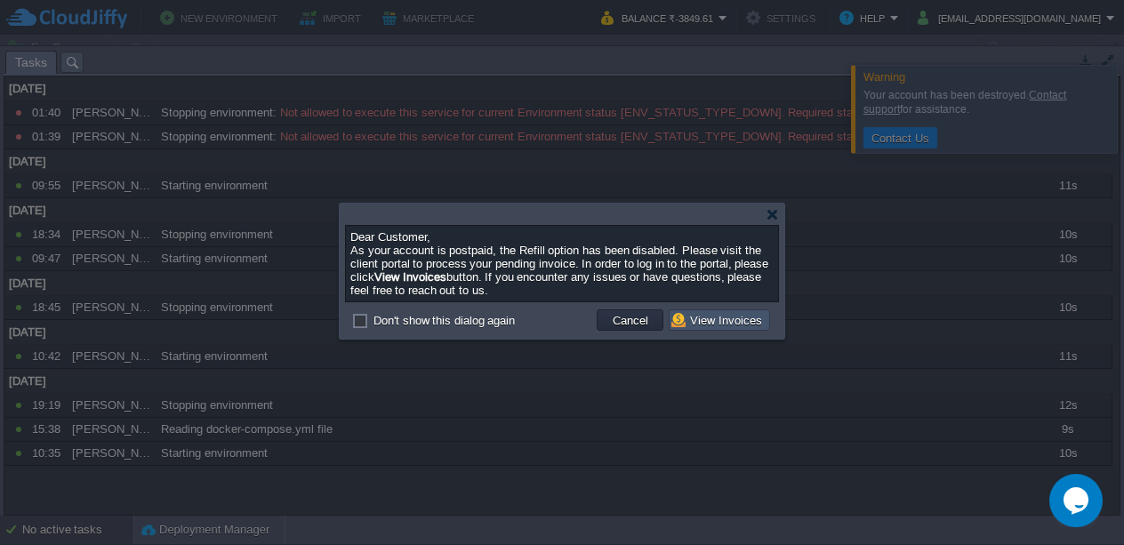
click at [690, 318] on button "View Invoices" at bounding box center [719, 320] width 96 height 16
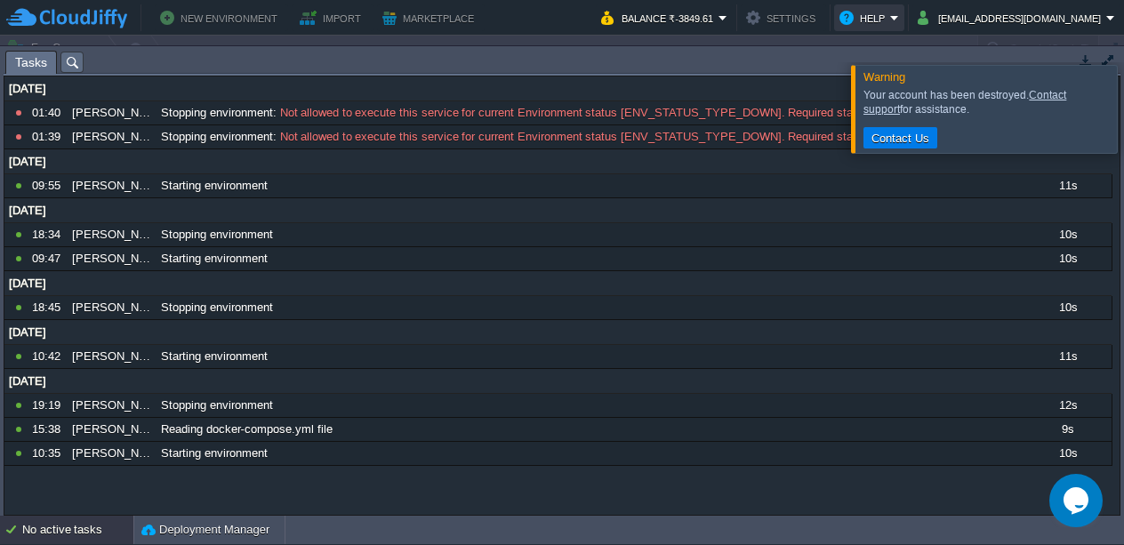
click at [890, 11] on button "Help" at bounding box center [864, 17] width 51 height 21
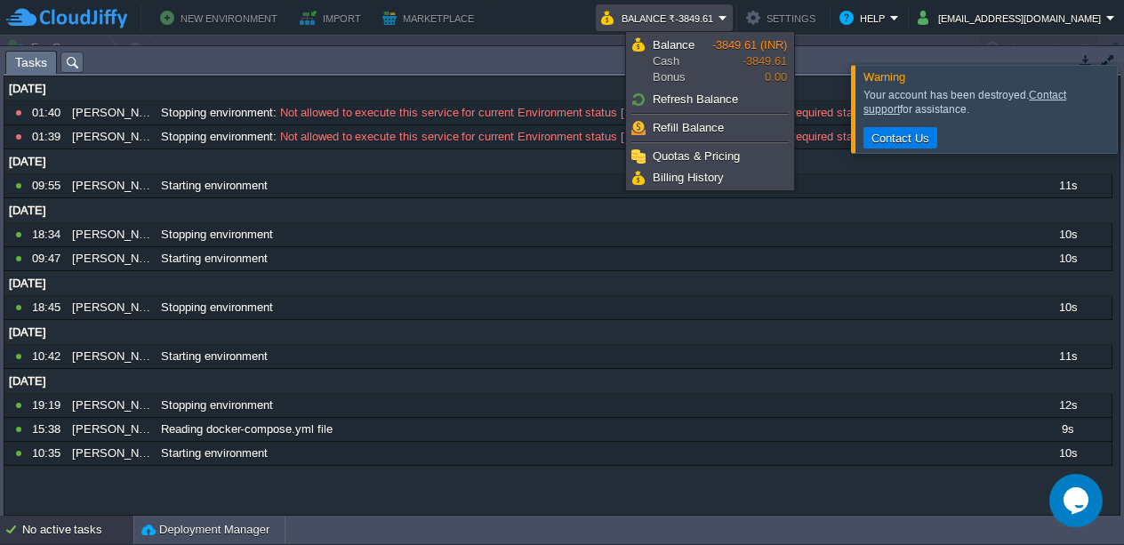
click at [718, 17] on button "Balance ₹-3849.61" at bounding box center [659, 17] width 117 height 21
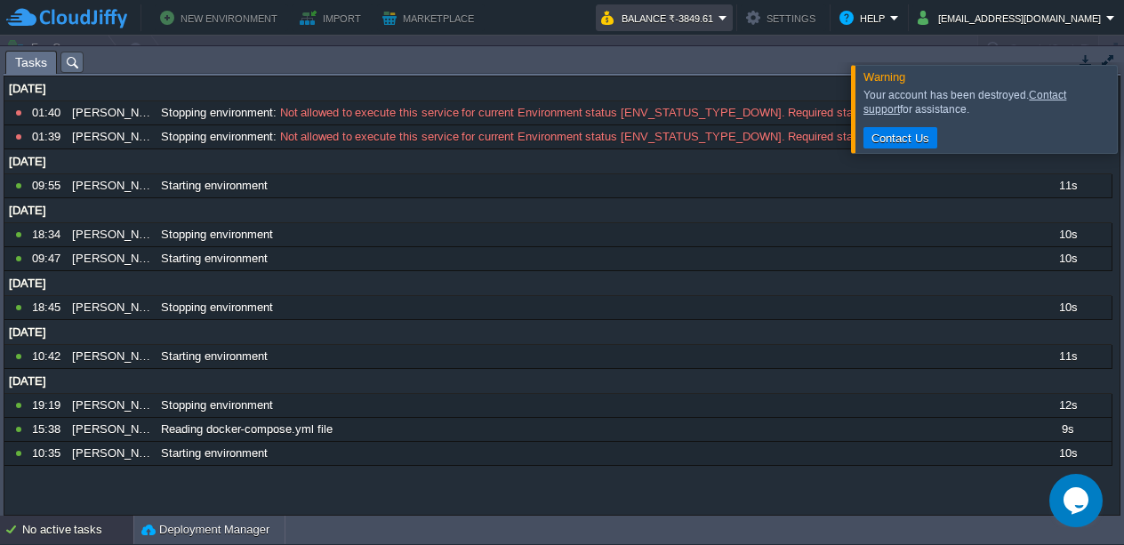
click at [718, 17] on button "Balance ₹-3849.61" at bounding box center [659, 17] width 117 height 21
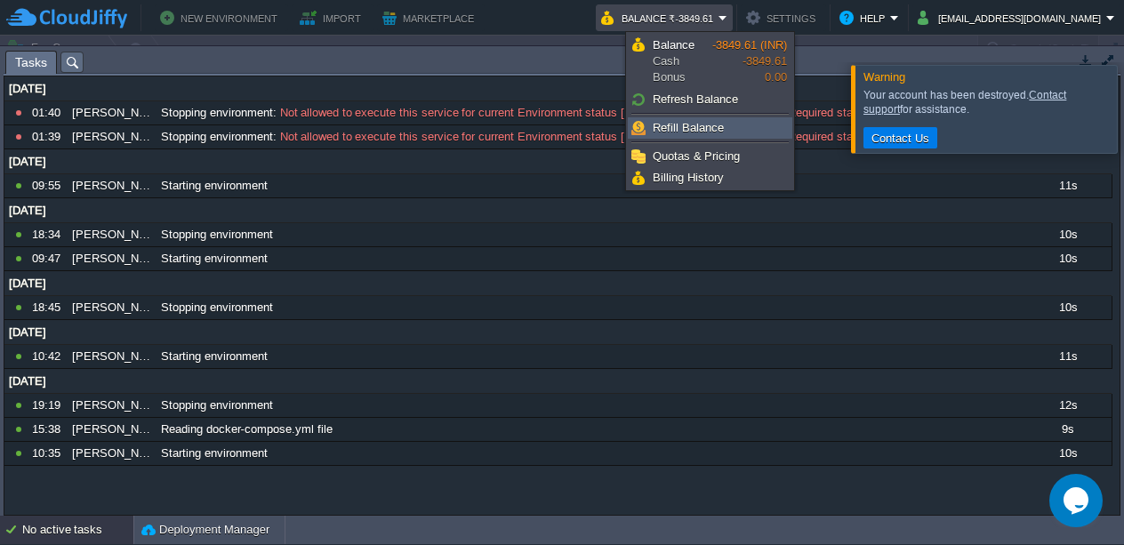
click at [713, 121] on span "Refill Balance" at bounding box center [688, 127] width 71 height 13
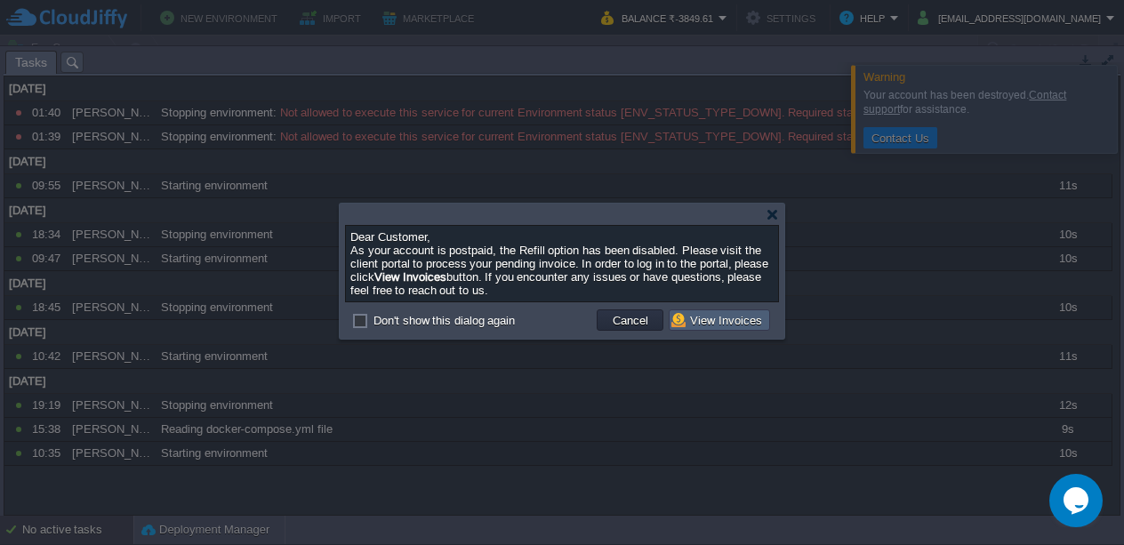
click at [723, 317] on button "View Invoices" at bounding box center [719, 320] width 96 height 16
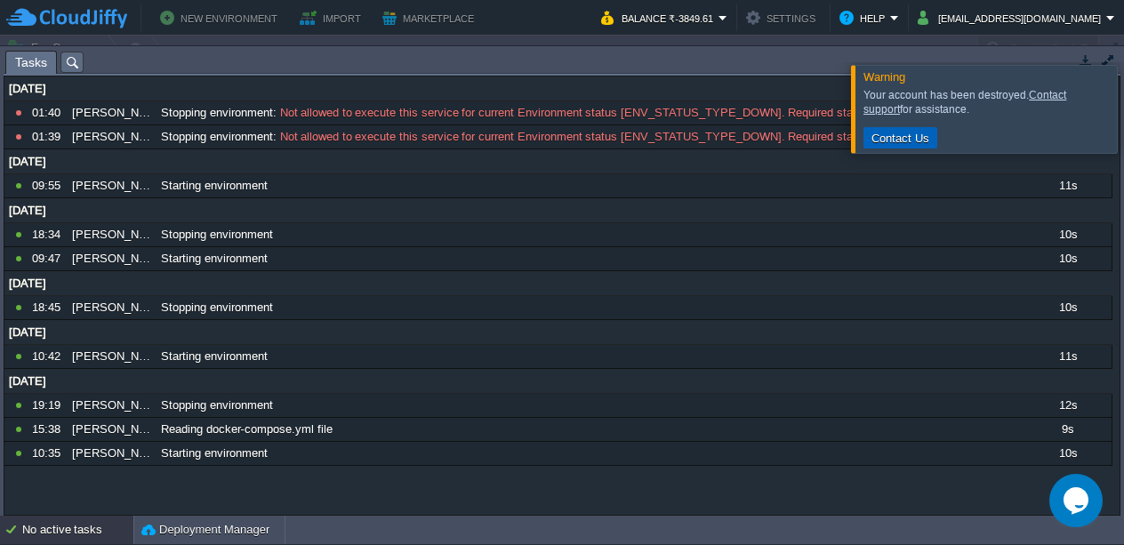
click at [916, 146] on td "Contact Us" at bounding box center [900, 137] width 74 height 21
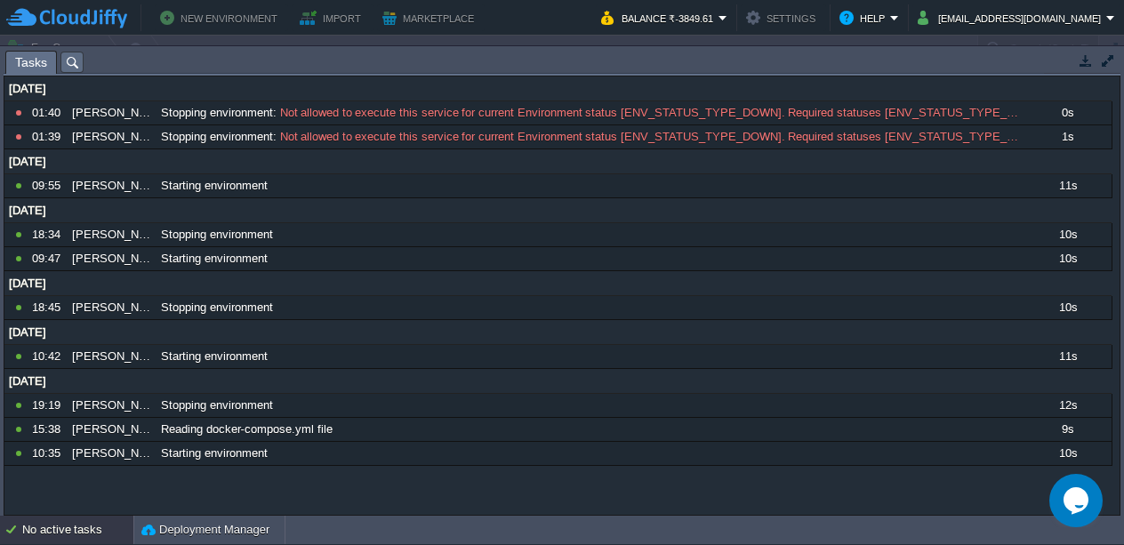
click at [244, 24] on button "New Environment" at bounding box center [221, 17] width 123 height 21
click at [332, 23] on button "Import" at bounding box center [333, 17] width 67 height 21
click at [405, 25] on button "Marketplace" at bounding box center [430, 17] width 97 height 21
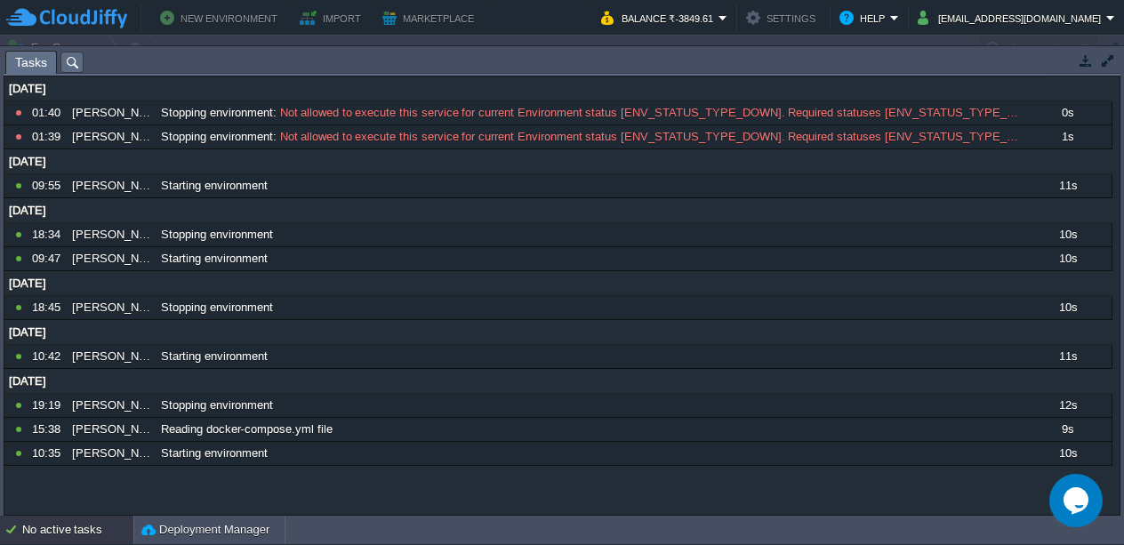
click at [405, 25] on button "Marketplace" at bounding box center [430, 17] width 97 height 21
click at [366, 21] on td "Import" at bounding box center [333, 17] width 82 height 27
click at [236, 514] on div "17 Dec 2024 8835170 01:40 mikenko-dev Stopping environment : Not allowed to exe…" at bounding box center [561, 295] width 1115 height 438
click at [227, 525] on button "Deployment Manager" at bounding box center [205, 530] width 128 height 18
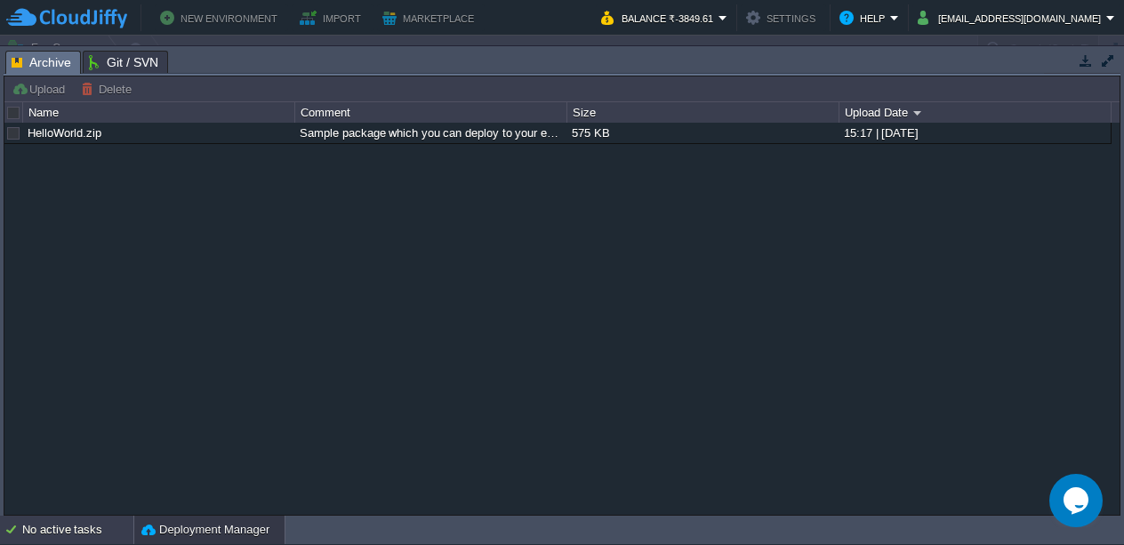
click at [65, 528] on div "No active tasks" at bounding box center [77, 530] width 111 height 28
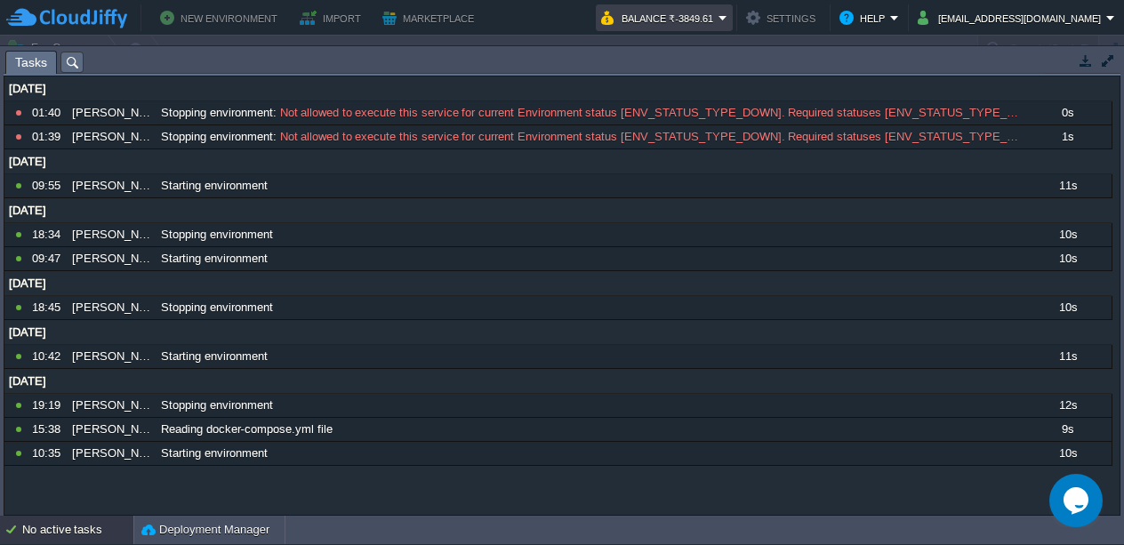
click at [718, 24] on button "Balance ₹-3849.61" at bounding box center [659, 17] width 117 height 21
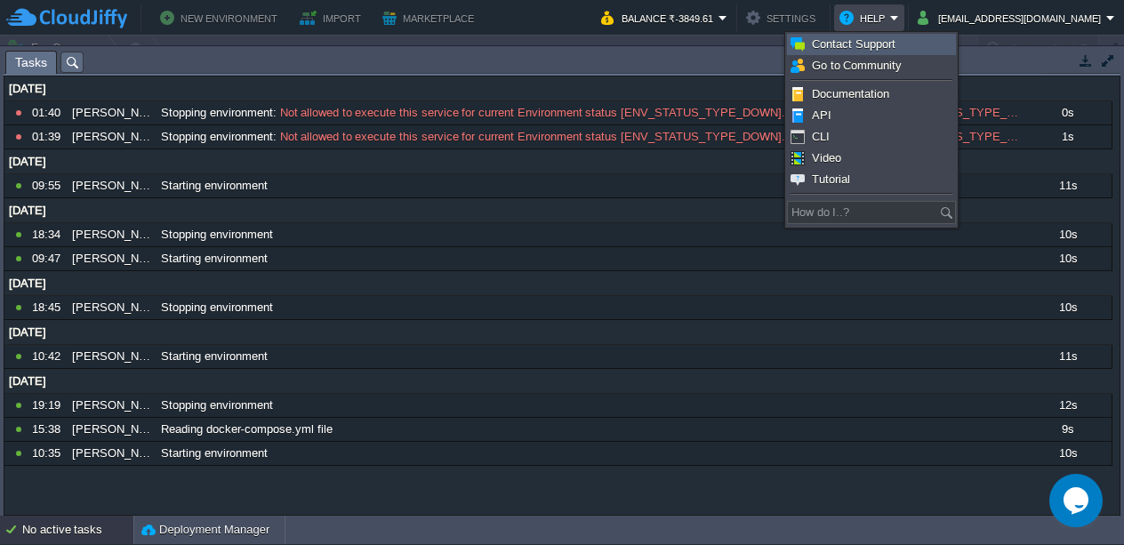
click at [901, 42] on link "Contact Support" at bounding box center [871, 45] width 167 height 20
